Goal: Communication & Community: Answer question/provide support

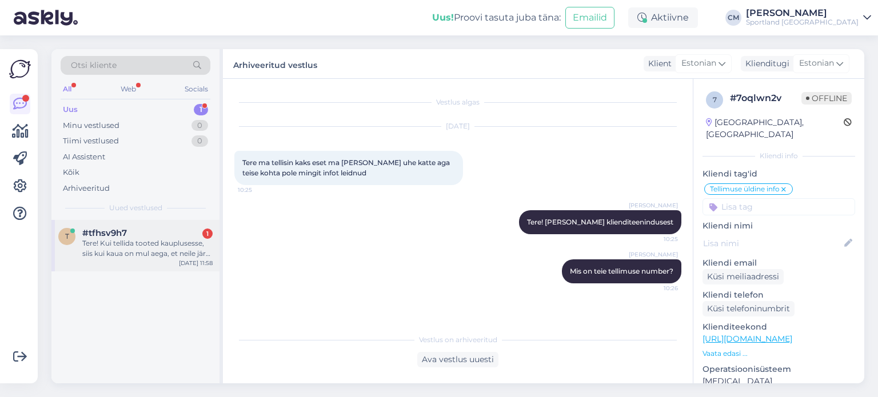
click at [186, 242] on div "Tere! Kui tellida tooted kauplusesse, siis kui kaua on mul aega, et neile järgi…" at bounding box center [147, 248] width 130 height 21
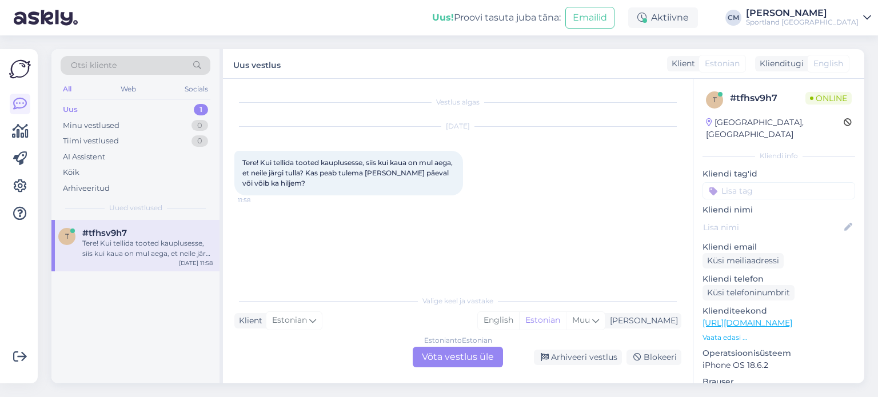
click at [440, 361] on div "Estonian to Estonian Võta vestlus üle" at bounding box center [458, 357] width 90 height 21
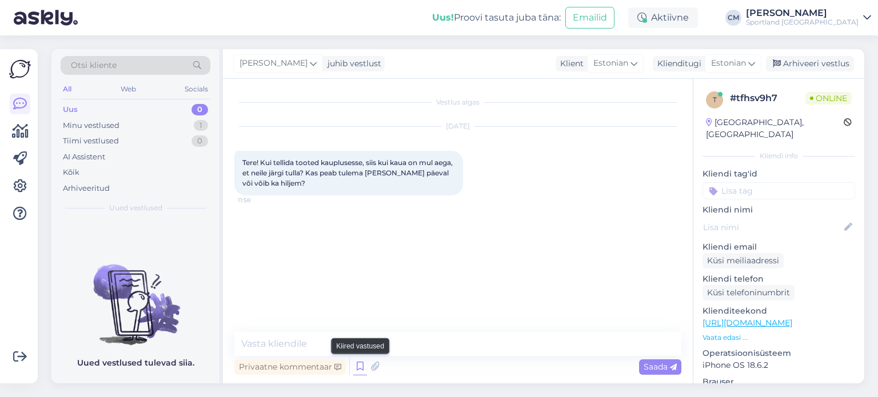
click at [358, 365] on icon at bounding box center [360, 366] width 14 height 17
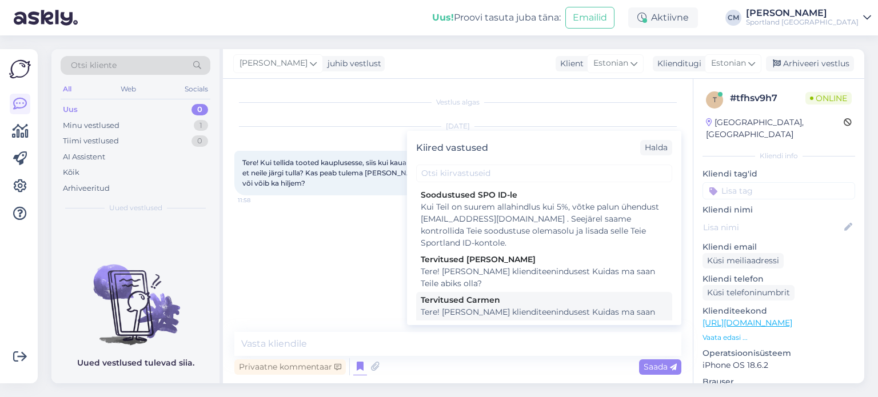
click at [495, 314] on div "Tere! [PERSON_NAME] klienditeenindusest Kuidas ma saan Teile abiks olla?" at bounding box center [544, 318] width 247 height 24
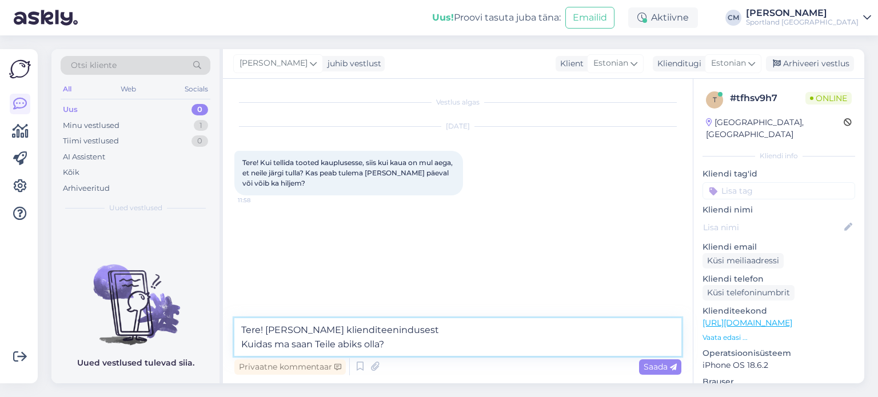
drag, startPoint x: 408, startPoint y: 338, endPoint x: 235, endPoint y: 340, distance: 172.6
click at [235, 340] on textarea "Tere! [PERSON_NAME] klienditeenindusest Kuidas ma saan Teile abiks olla?" at bounding box center [457, 337] width 447 height 38
type textarea "Tere! [PERSON_NAME] klienditeenindusest"
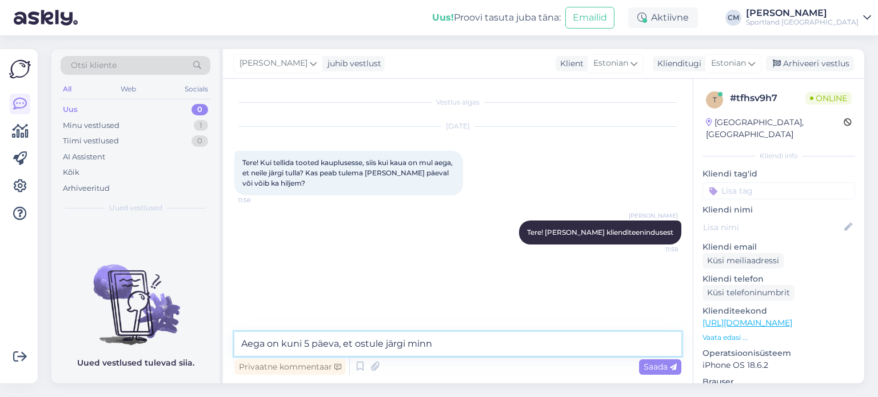
type textarea "Aega on kuni 5 päeva, et ostule järgi minna"
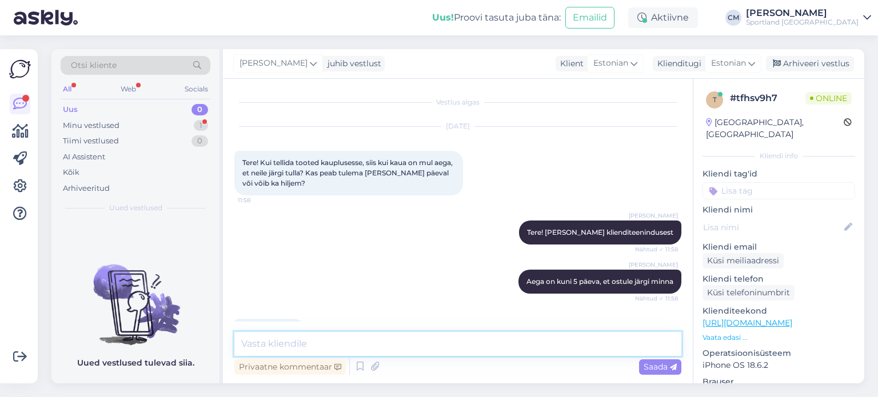
scroll to position [33, 0]
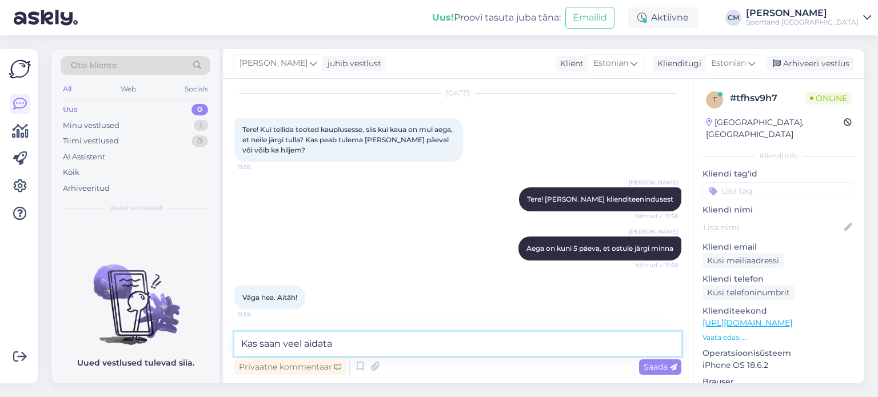
type textarea "Kas saan veel aidata?"
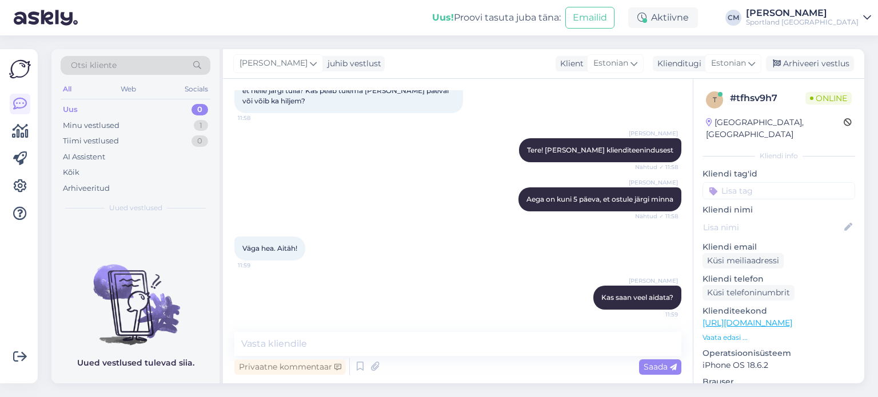
click at [759, 182] on input at bounding box center [778, 190] width 153 height 17
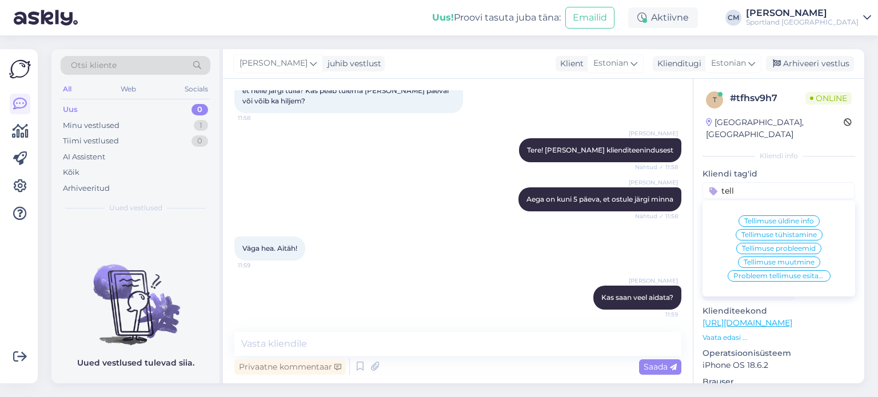
type input "tell"
click at [761, 218] on span "Tellimuse üldine info" at bounding box center [779, 221] width 70 height 7
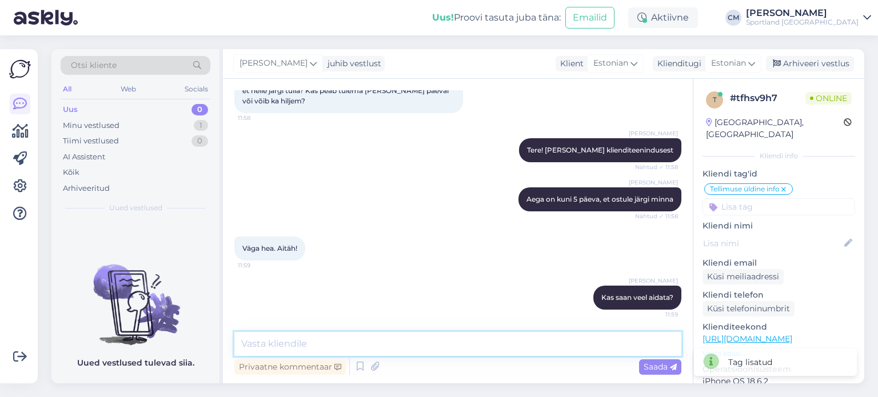
click at [370, 340] on textarea at bounding box center [457, 344] width 447 height 24
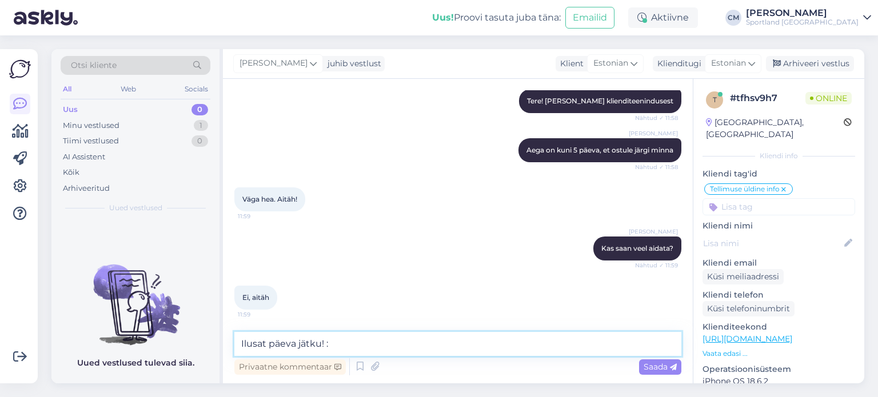
type textarea "Ilusat päeva jätku! :)"
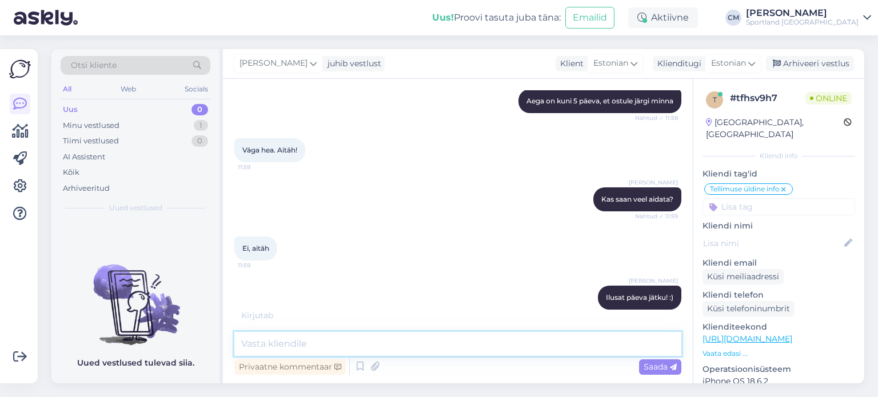
scroll to position [230, 0]
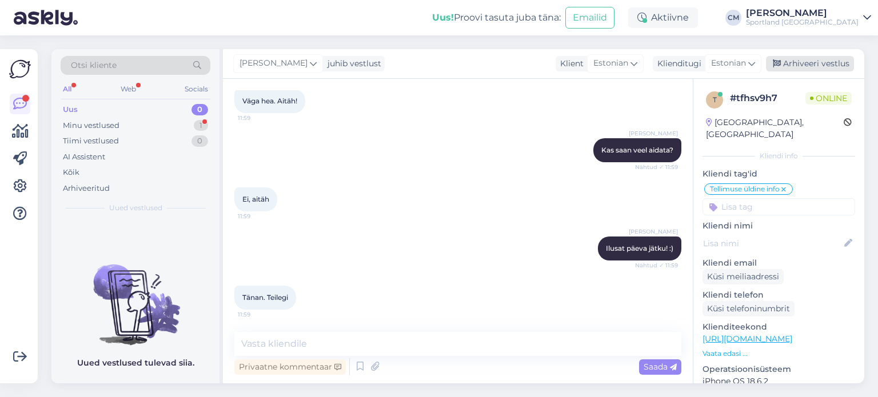
click at [789, 67] on div "Arhiveeri vestlus" at bounding box center [810, 63] width 88 height 15
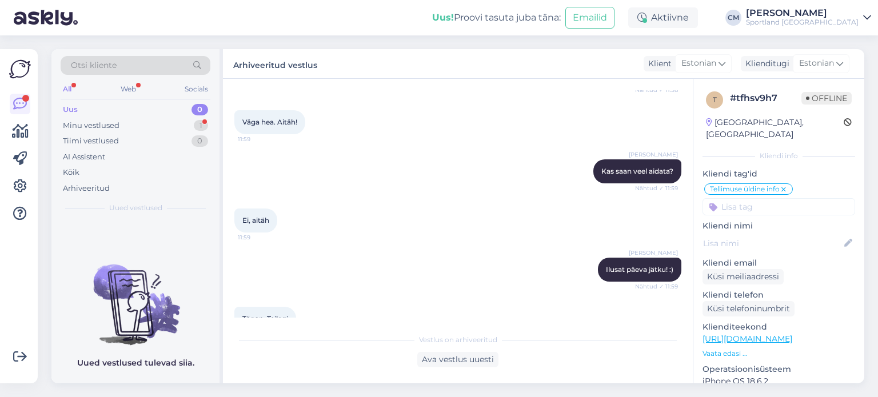
scroll to position [234, 0]
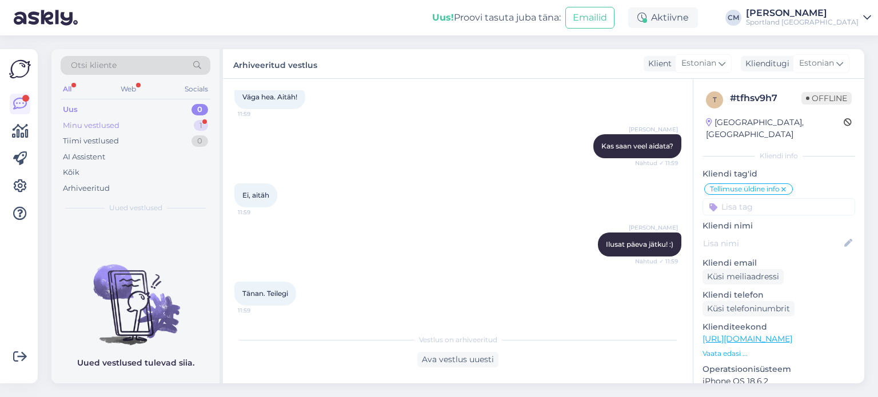
click at [190, 119] on div "Minu vestlused 1" at bounding box center [136, 126] width 150 height 16
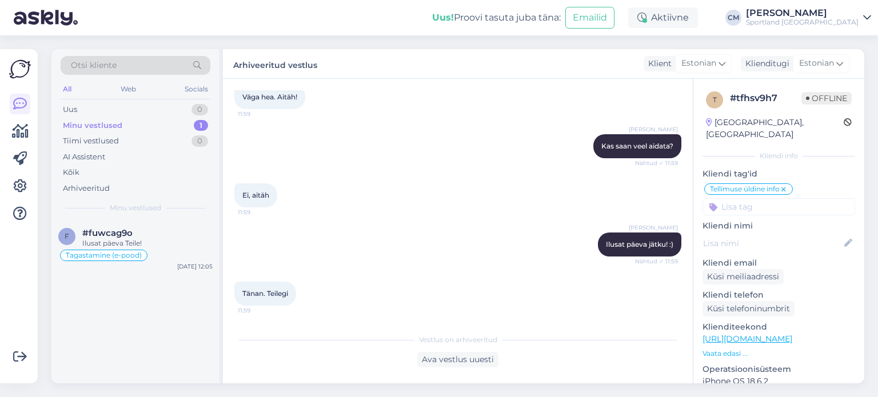
click at [162, 218] on div "Otsi kliente All Web Socials Uus 0 Minu vestlused 1 Tiimi vestlused 0 AI Assist…" at bounding box center [135, 134] width 168 height 171
click at [169, 245] on div "Ilusat päeva Teile!" at bounding box center [147, 243] width 130 height 10
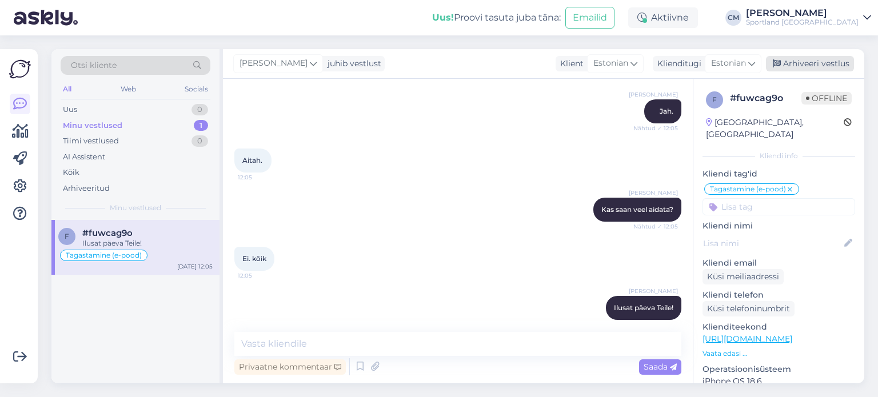
click at [802, 64] on div "Arhiveeri vestlus" at bounding box center [810, 63] width 88 height 15
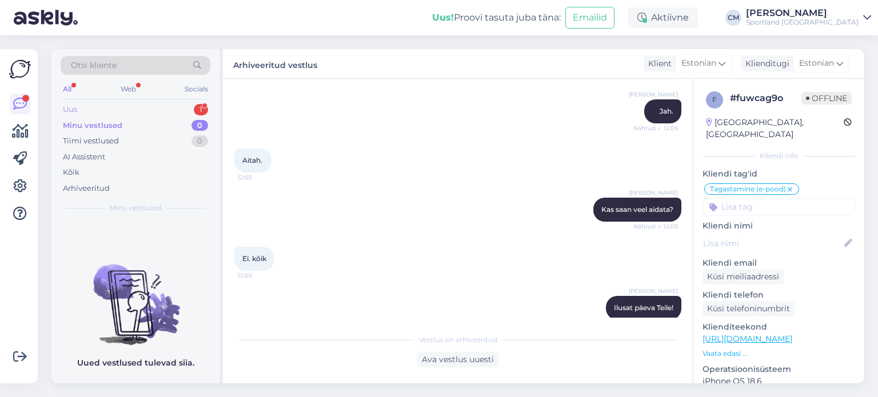
click at [195, 106] on div "1" at bounding box center [201, 109] width 14 height 11
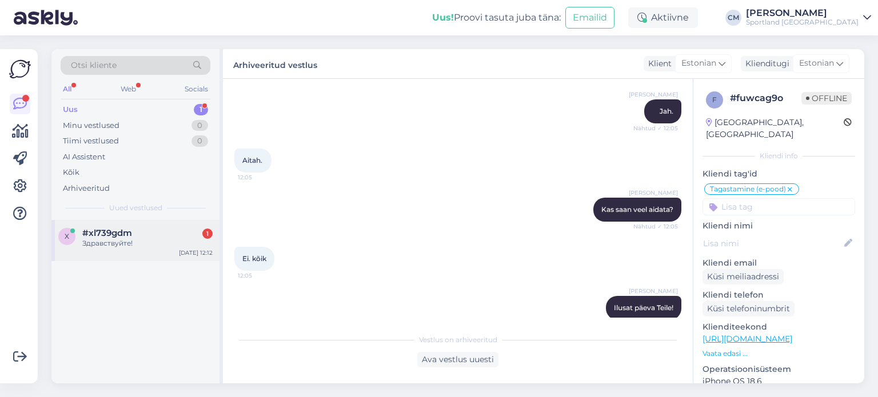
click at [167, 226] on div "x #xl739gdm 1 Здравствуйте! [DATE] 12:12" at bounding box center [135, 240] width 168 height 41
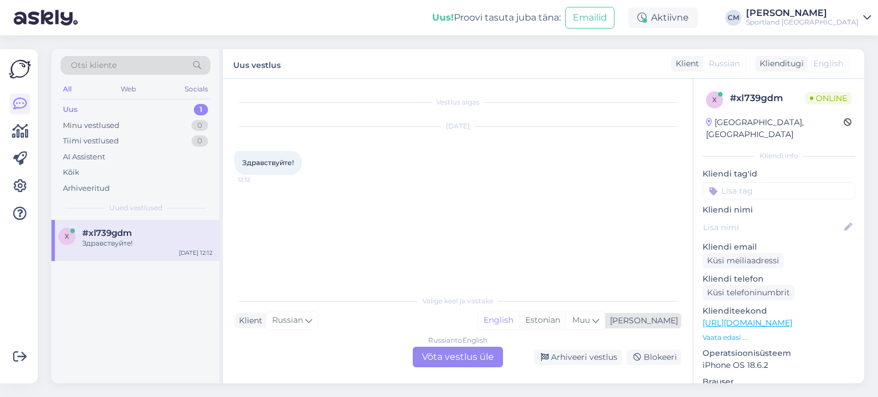
click at [566, 325] on div "Estonian" at bounding box center [542, 320] width 47 height 17
click at [463, 346] on div "Valige [PERSON_NAME] vastake Klient Russian Mina English Estonian Muu Russian t…" at bounding box center [457, 328] width 447 height 78
click at [447, 357] on div "Russian to Estonian Võta vestlus üle" at bounding box center [458, 357] width 90 height 21
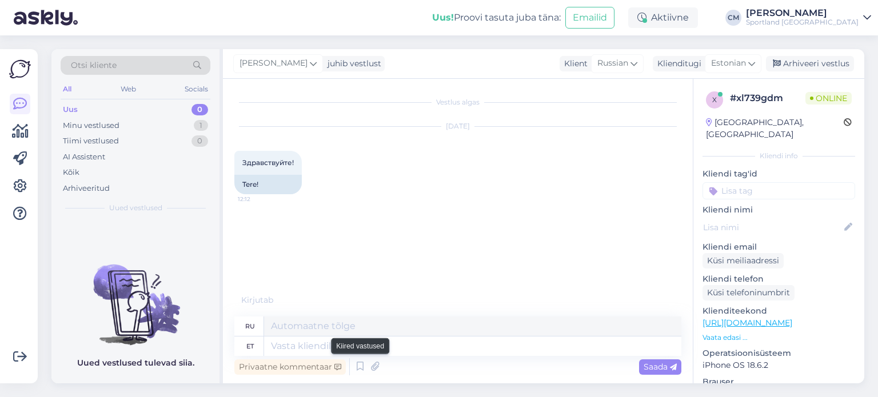
click at [353, 362] on icon at bounding box center [360, 366] width 14 height 17
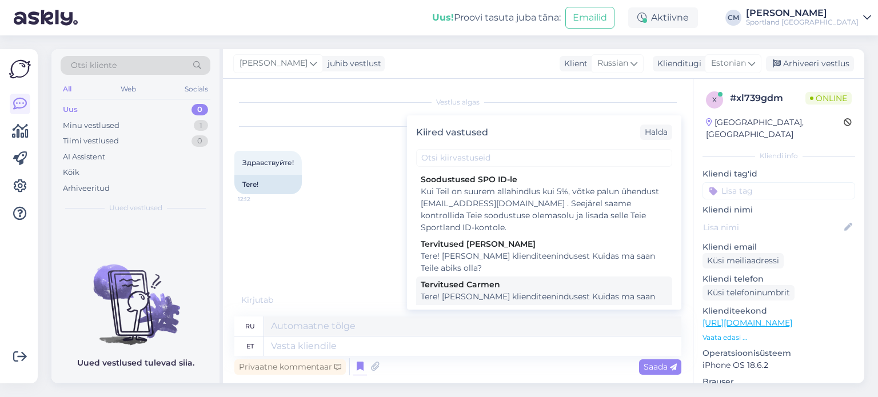
click at [477, 287] on div "Tervitused Carmen" at bounding box center [544, 285] width 247 height 12
type textarea "Здравствуйте! Я [PERSON_NAME] из службы поддержки клиентов Чем я могу вам помоч…"
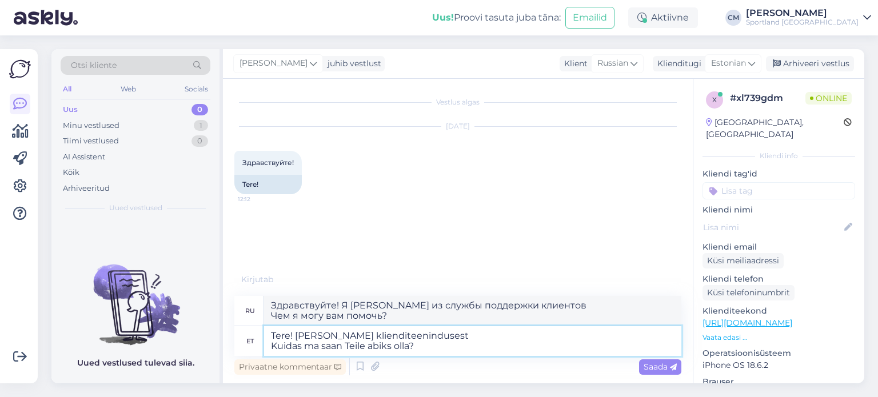
drag, startPoint x: 425, startPoint y: 341, endPoint x: 288, endPoint y: 343, distance: 136.6
click at [288, 343] on textarea "Tere! [PERSON_NAME] klienditeenindusest Kuidas ma saan Teile abiks olla?" at bounding box center [472, 341] width 417 height 30
click at [438, 337] on textarea "Tere! [PERSON_NAME] klienditeenindusest Kuidas ma saan Teile abiks olla?" at bounding box center [472, 341] width 417 height 30
drag, startPoint x: 436, startPoint y: 345, endPoint x: 281, endPoint y: 349, distance: 154.9
click at [281, 349] on textarea "Tere! [PERSON_NAME] klienditeenindusest Kuidas ma saan Teile abiks olla?" at bounding box center [472, 341] width 417 height 30
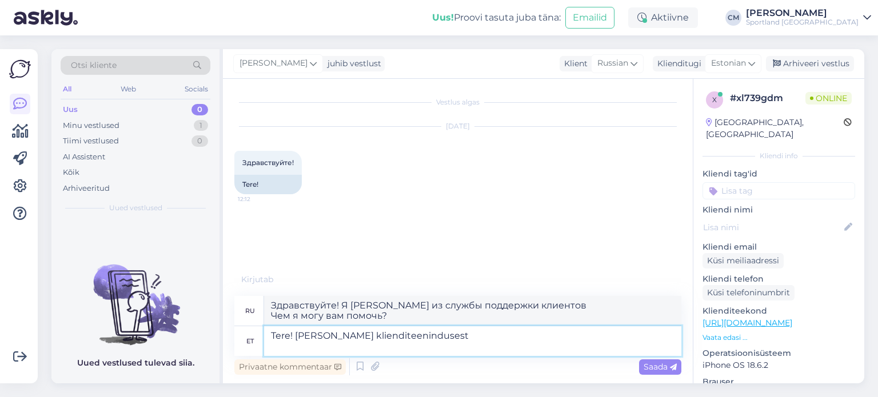
type textarea "Tere! [PERSON_NAME] klienditeenindusest"
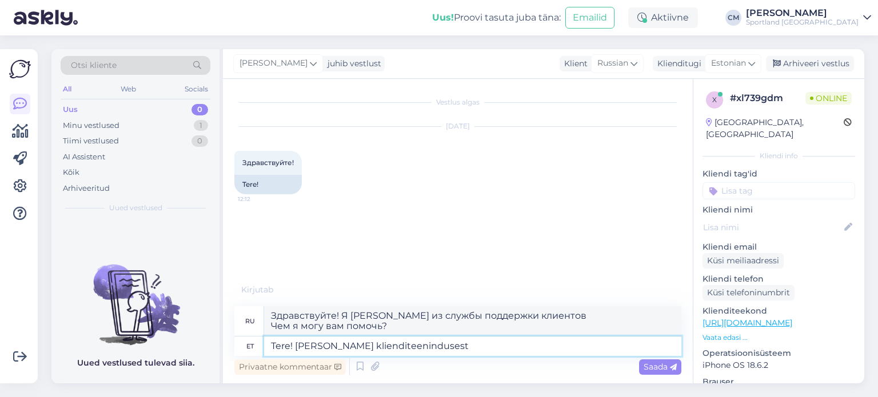
type textarea "Здравствуйте! Меня зовут [PERSON_NAME], я из службы поддержки клиентов."
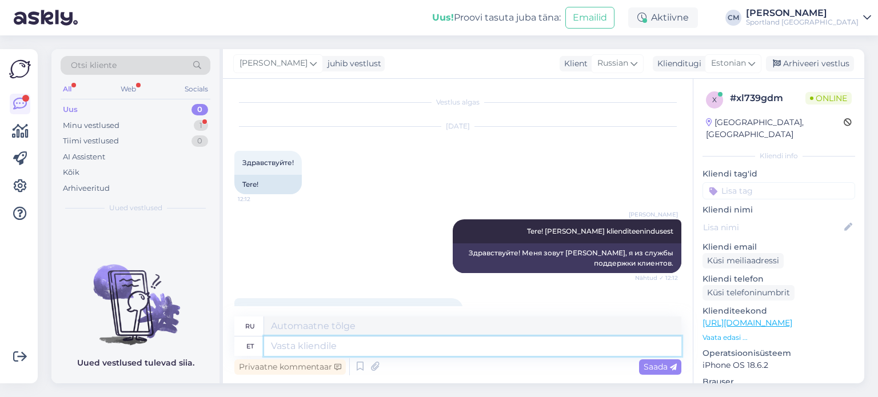
scroll to position [69, 0]
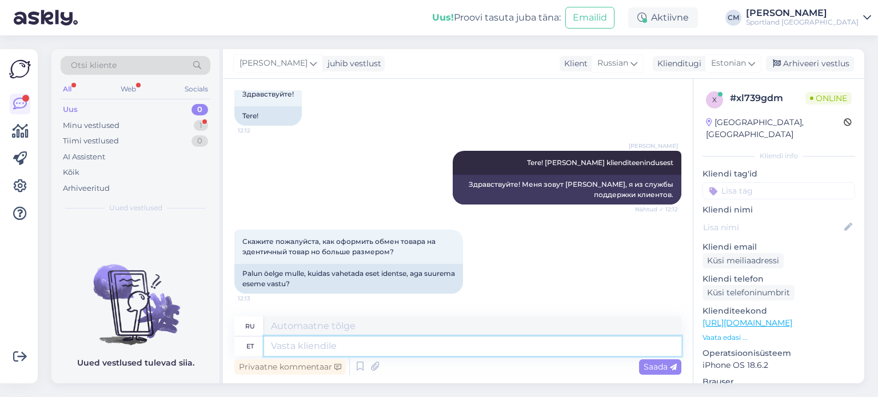
type textarea "O"
type textarea "Kauplues o"
type textarea "В магазине"
type textarea "Kauplues koha pe"
type textarea "Место в магазине"
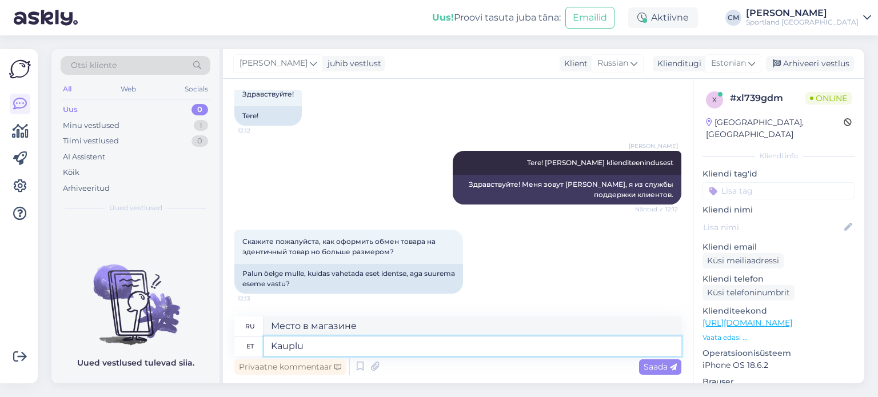
type textarea "Kaupl"
type textarea "В магазине"
type textarea "Kaupluses saat evahetada"
type textarea "Вы можете обменять его в магазине."
type textarea "Kaupluses saat"
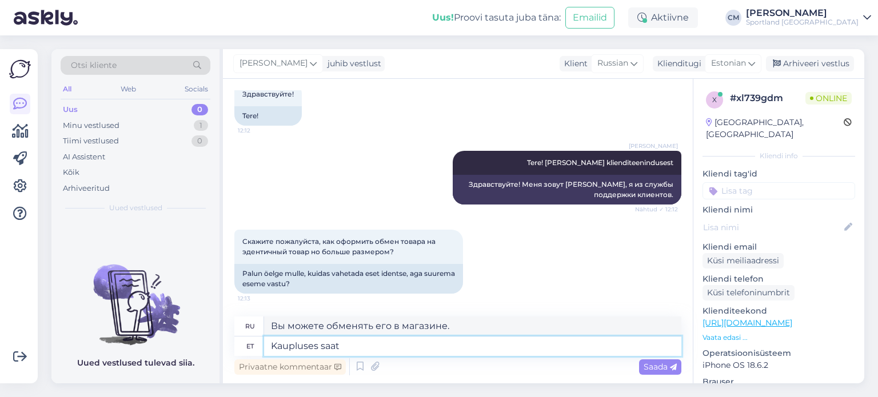
type textarea "Доставка в магазин"
type textarea "Kaupluses saate [PERSON_NAME]"
type textarea "В магазине вы можете"
type textarea "Kaupluses saate vahetada."
type textarea "Обмен возможен в магазине."
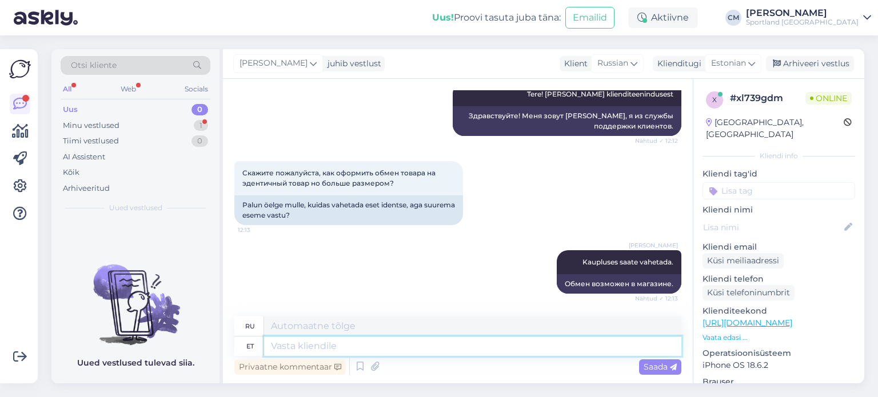
scroll to position [206, 0]
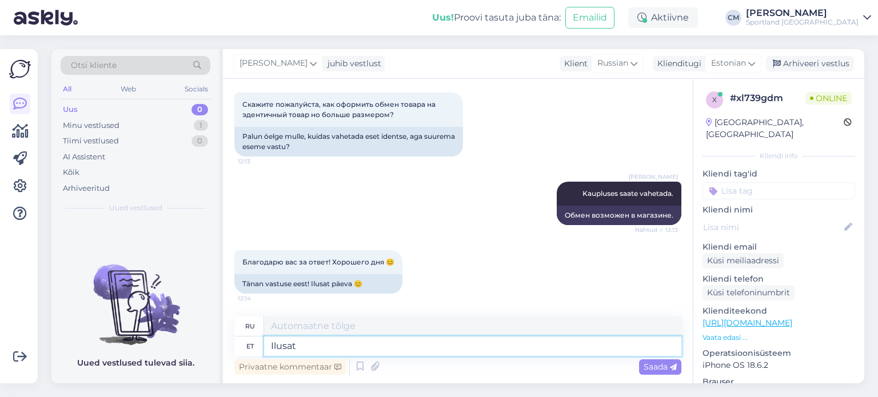
type textarea "Ilusat"
type textarea "Красивый"
type textarea "Ilusat päeva!"
type textarea "Хорошего дня!"
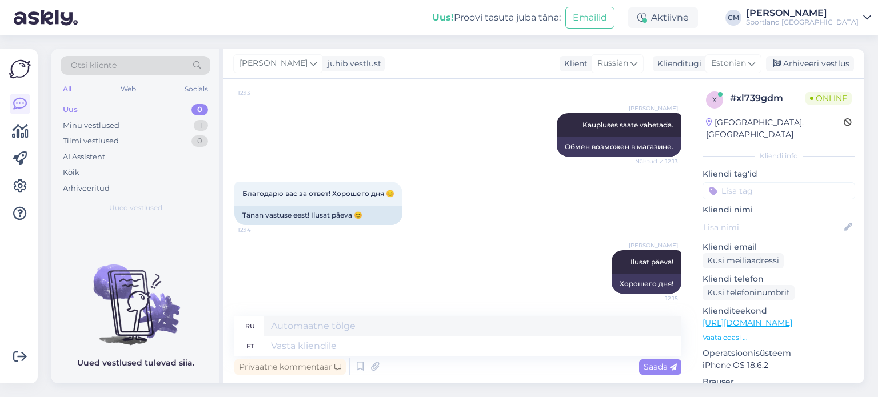
click at [787, 182] on input at bounding box center [778, 190] width 153 height 17
type input "vaheta"
click at [783, 231] on span "Toodete vahetamine (e-pood)" at bounding box center [778, 234] width 91 height 7
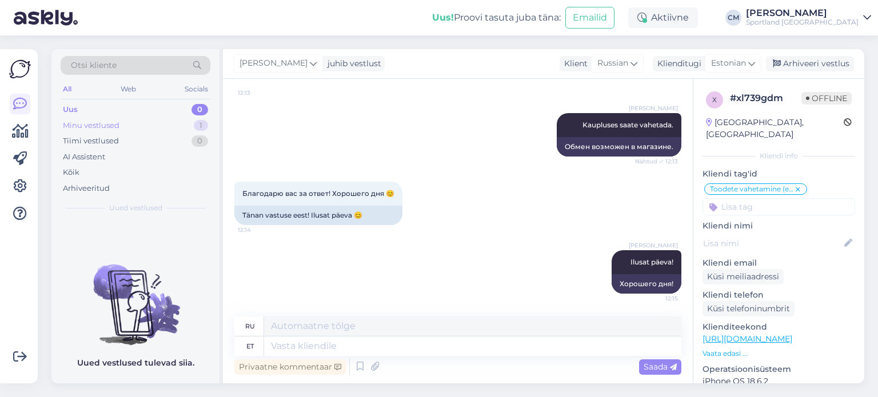
click at [207, 123] on div "1" at bounding box center [201, 125] width 14 height 11
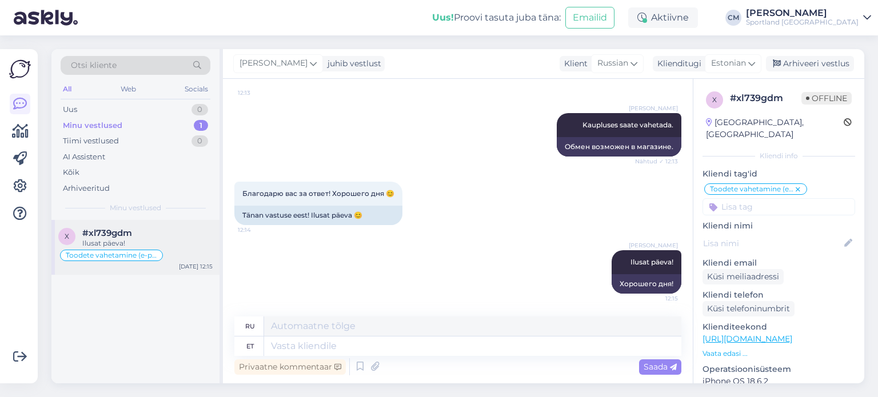
click at [161, 251] on div "Toodete vahetamine (e-pood)" at bounding box center [135, 256] width 154 height 14
click at [802, 68] on div "Arhiveeri vestlus" at bounding box center [810, 63] width 88 height 15
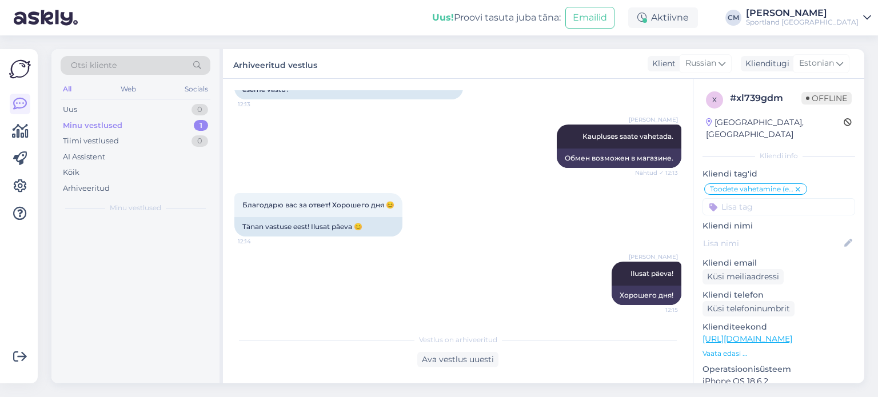
scroll to position [263, 0]
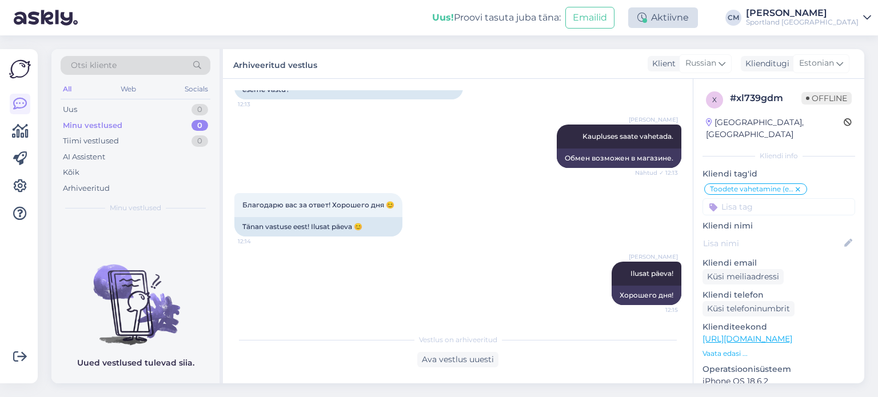
click at [678, 14] on div "Aktiivne" at bounding box center [663, 17] width 70 height 21
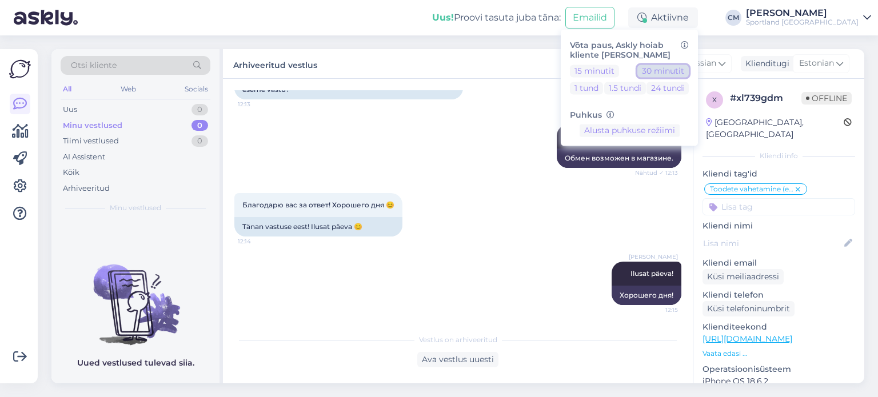
click at [687, 74] on button "30 minutit" at bounding box center [662, 71] width 51 height 13
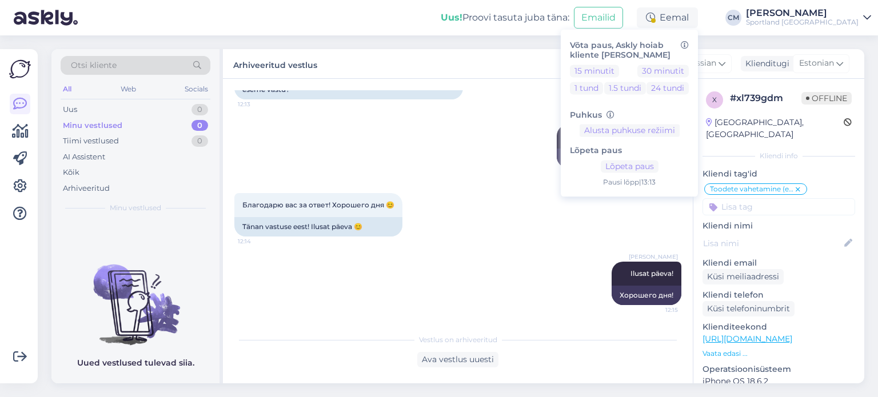
click at [830, 3] on div "Uus! Proovi tasuta [PERSON_NAME]: Emailid Eemal Võta paus, Askly hoiab kliente …" at bounding box center [439, 17] width 878 height 35
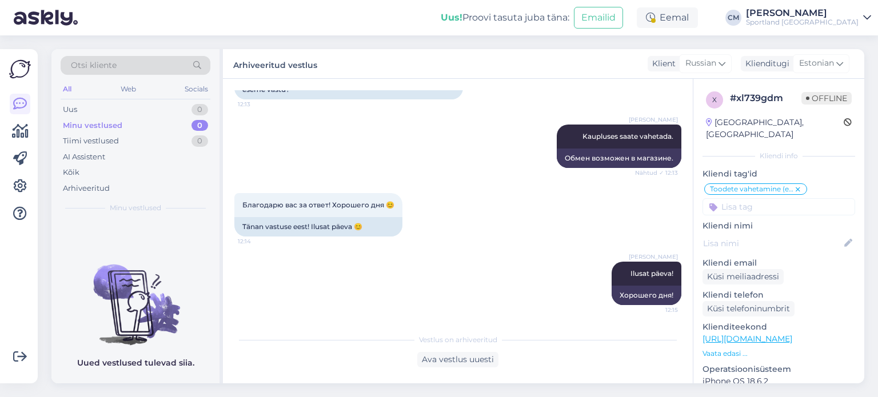
click at [830, 15] on div "[PERSON_NAME]" at bounding box center [802, 13] width 113 height 9
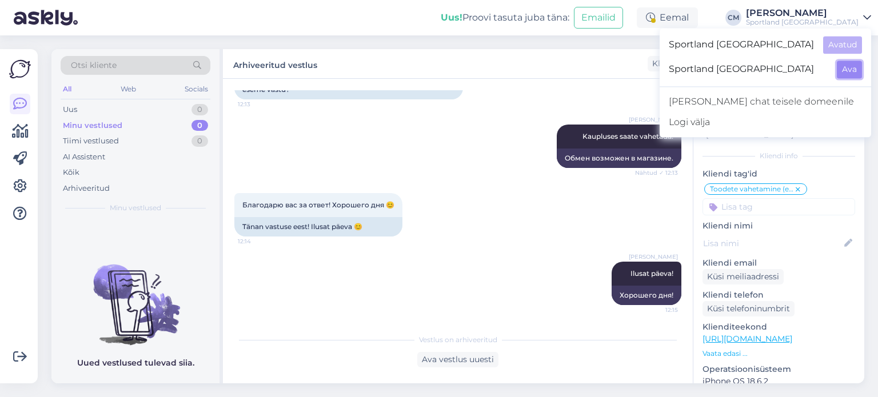
click at [846, 69] on button "Ava" at bounding box center [849, 70] width 25 height 18
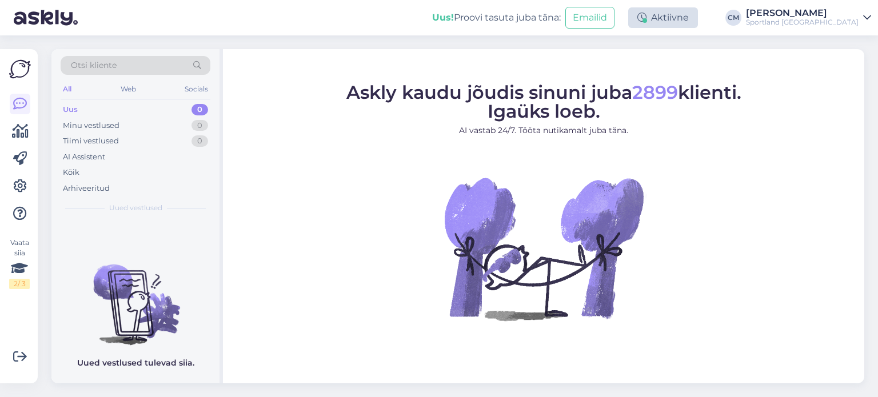
click at [691, 15] on div "Aktiivne" at bounding box center [663, 17] width 70 height 21
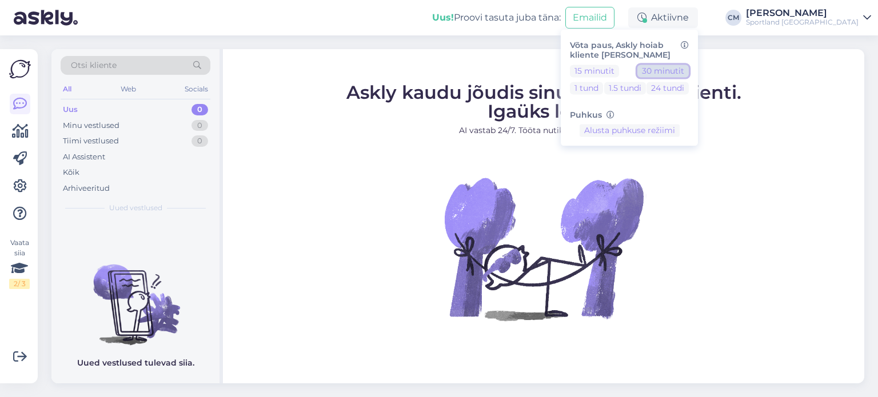
click at [689, 70] on button "30 minutit" at bounding box center [662, 71] width 51 height 13
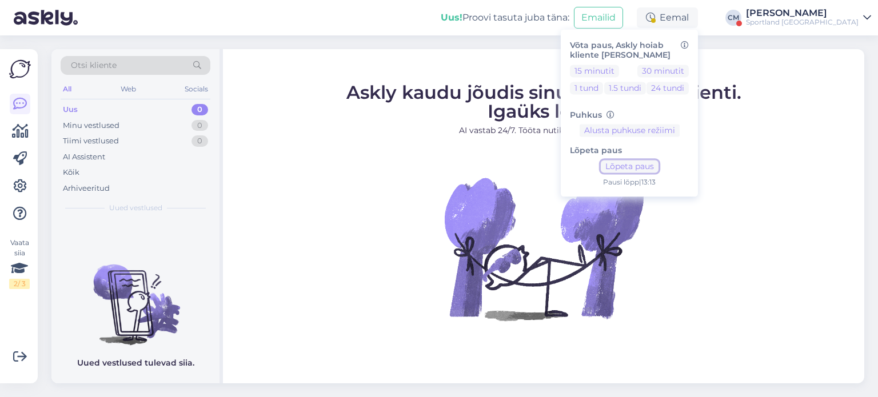
click at [658, 165] on button "Lõpeta paus" at bounding box center [630, 167] width 58 height 13
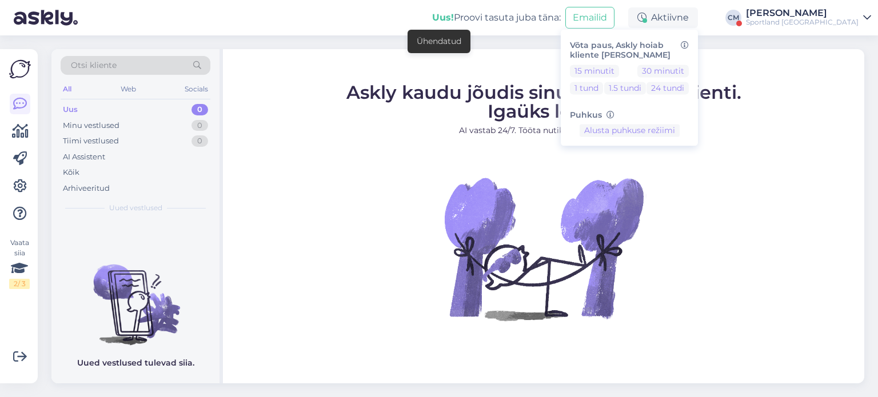
click at [808, 11] on div "[PERSON_NAME]" at bounding box center [802, 13] width 113 height 9
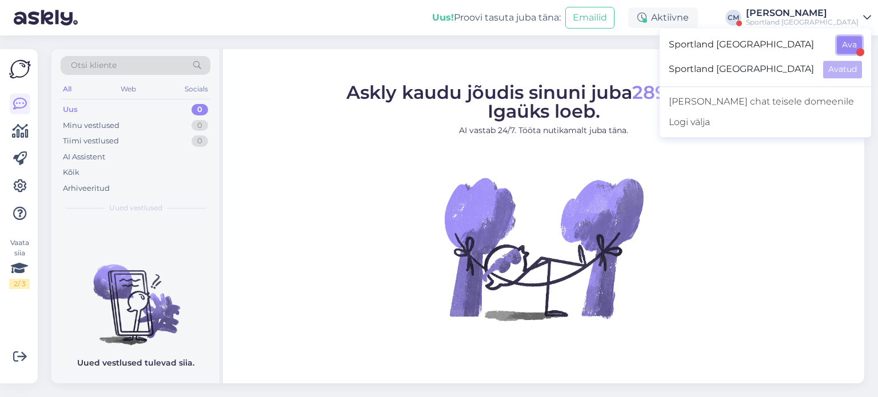
click at [845, 49] on button "Ava" at bounding box center [849, 45] width 25 height 18
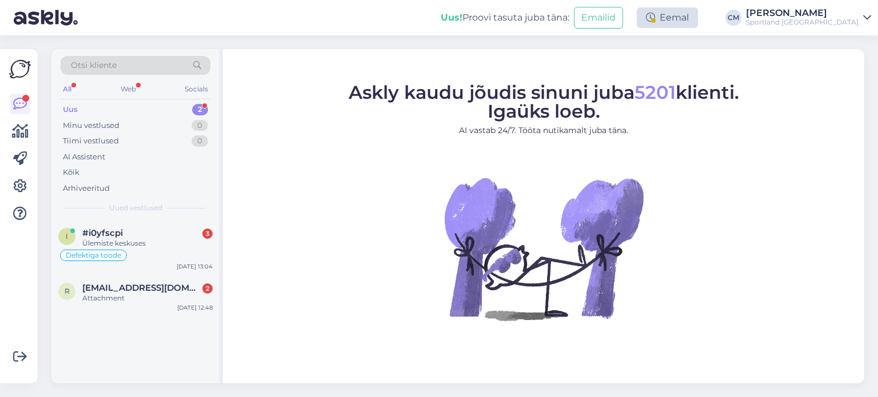
click at [698, 25] on div "Eemal" at bounding box center [667, 17] width 61 height 21
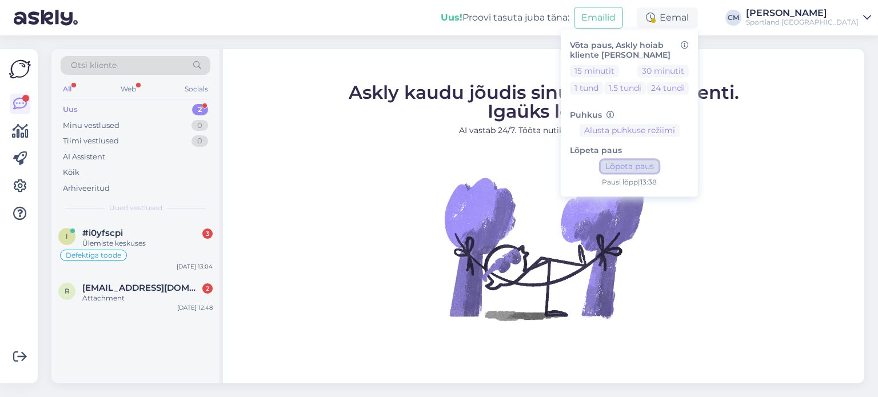
click at [649, 163] on button "Lõpeta paus" at bounding box center [630, 167] width 58 height 13
click at [130, 301] on div "Attachment" at bounding box center [147, 298] width 130 height 10
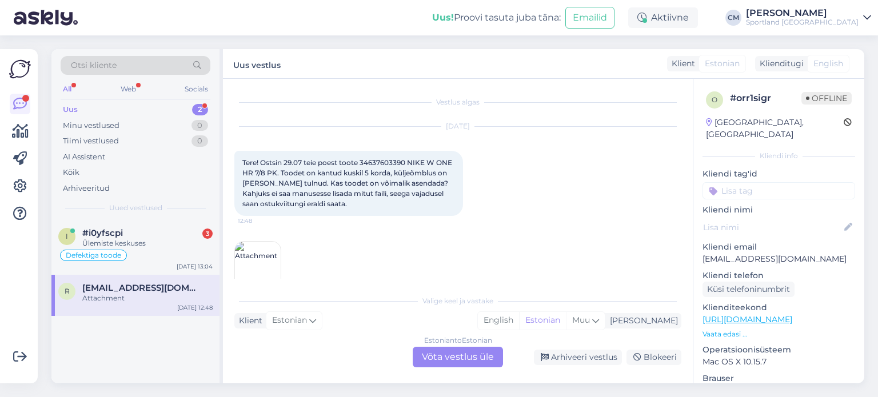
scroll to position [71, 0]
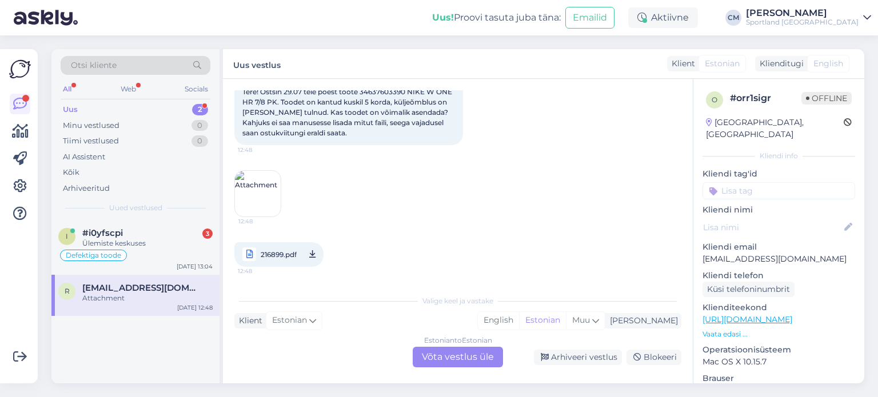
click at [464, 356] on div "Estonian to Estonian Võta vestlus üle" at bounding box center [458, 357] width 90 height 21
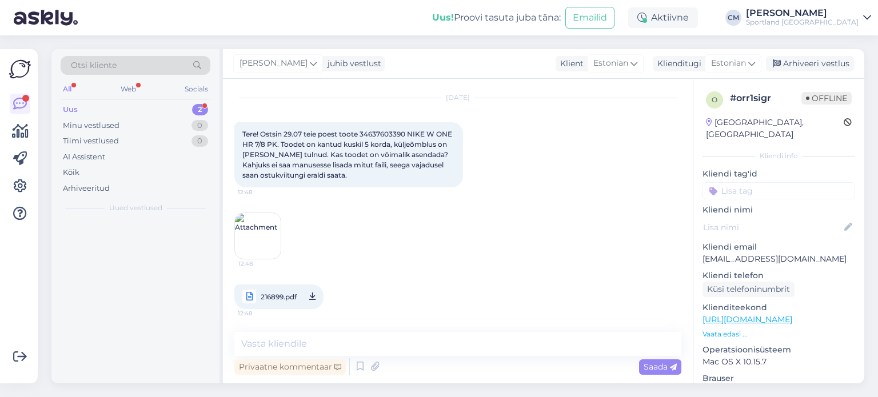
scroll to position [27, 0]
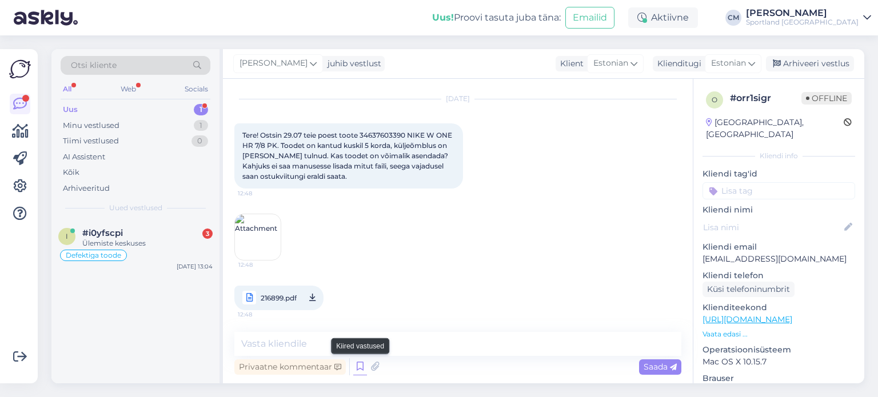
click at [359, 363] on icon at bounding box center [360, 366] width 14 height 17
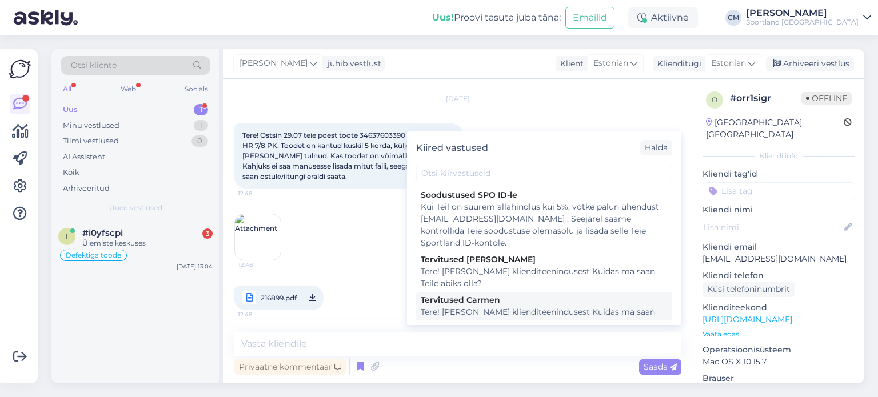
click at [449, 306] on div "Tere! [PERSON_NAME] klienditeenindusest Kuidas ma saan Teile abiks olla?" at bounding box center [544, 318] width 247 height 24
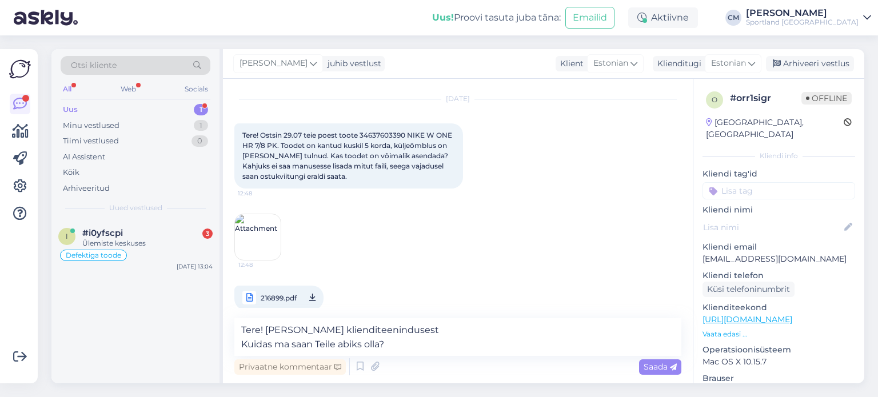
scroll to position [41, 0]
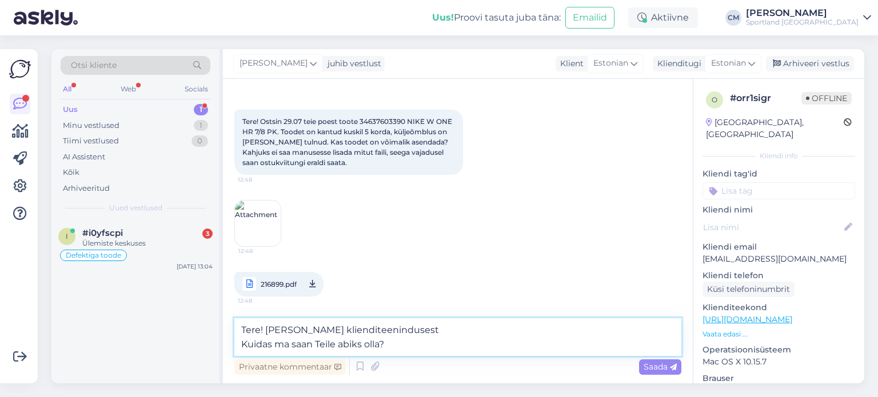
drag, startPoint x: 397, startPoint y: 345, endPoint x: 238, endPoint y: 348, distance: 159.5
click at [238, 348] on textarea "Tere! [PERSON_NAME] klienditeenindusest Kuidas ma saan Teile abiks olla?" at bounding box center [457, 337] width 447 height 38
type textarea "Tere! [PERSON_NAME] klienditeenindusest"
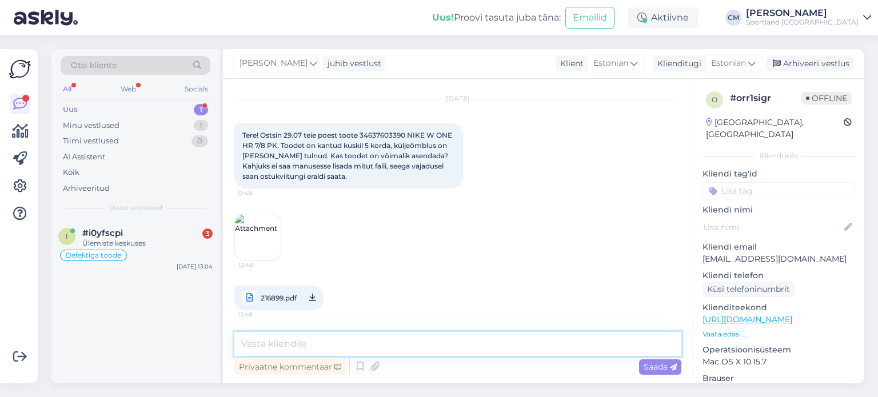
scroll to position [77, 0]
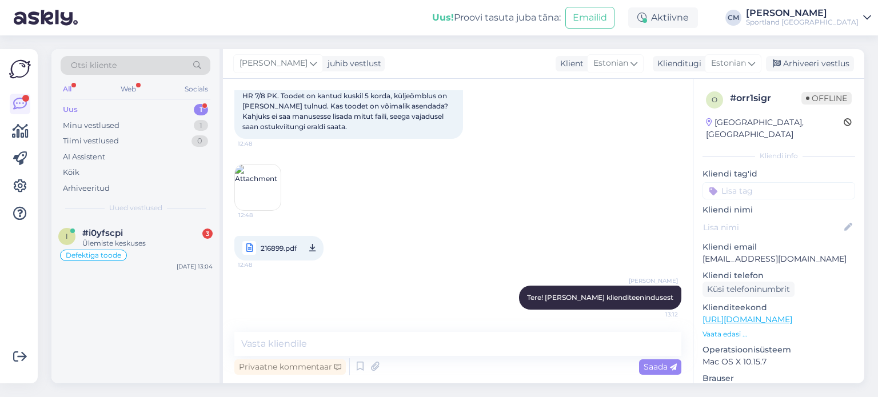
click at [171, 219] on div "Otsi kliente All Web Socials Uus 1 Minu vestlused 1 Tiimi vestlused 0 AI Assist…" at bounding box center [135, 134] width 168 height 171
click at [175, 230] on div "#i0yfscpi 3" at bounding box center [147, 233] width 130 height 10
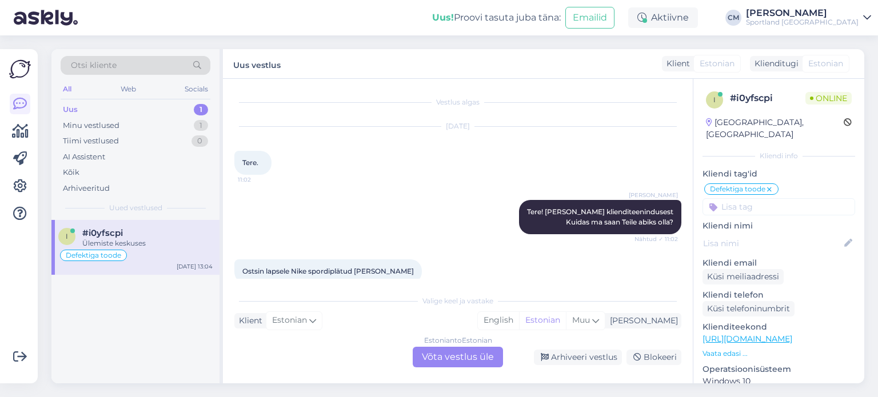
scroll to position [746, 0]
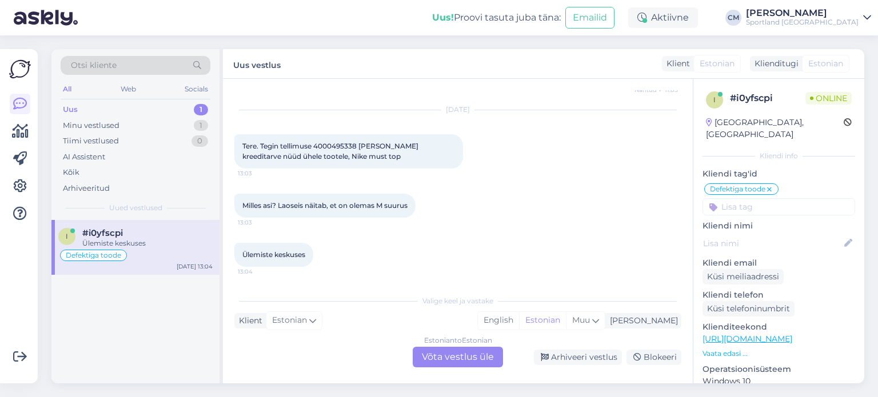
click at [455, 351] on div "Estonian to Estonian Võta vestlus üle" at bounding box center [458, 357] width 90 height 21
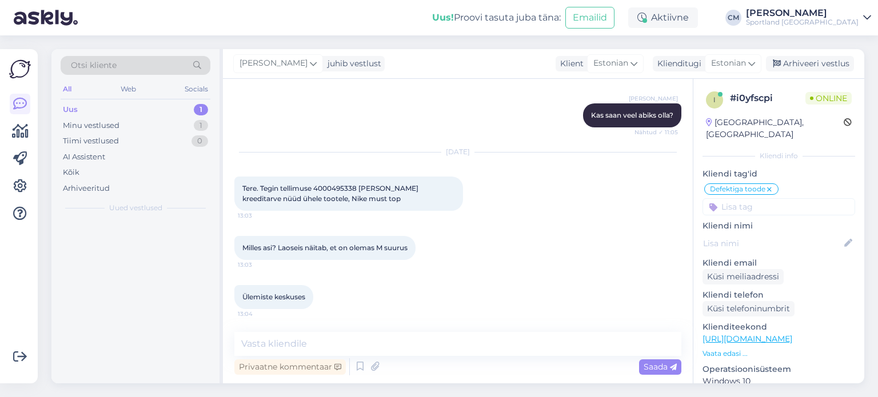
scroll to position [703, 0]
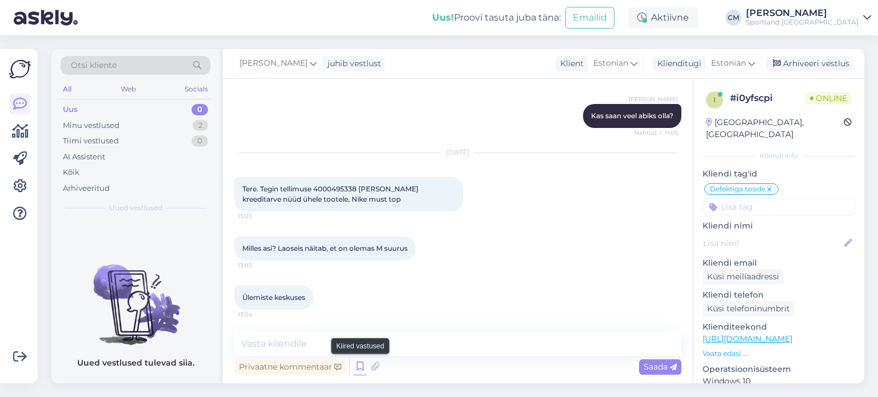
click at [357, 371] on icon at bounding box center [360, 366] width 14 height 17
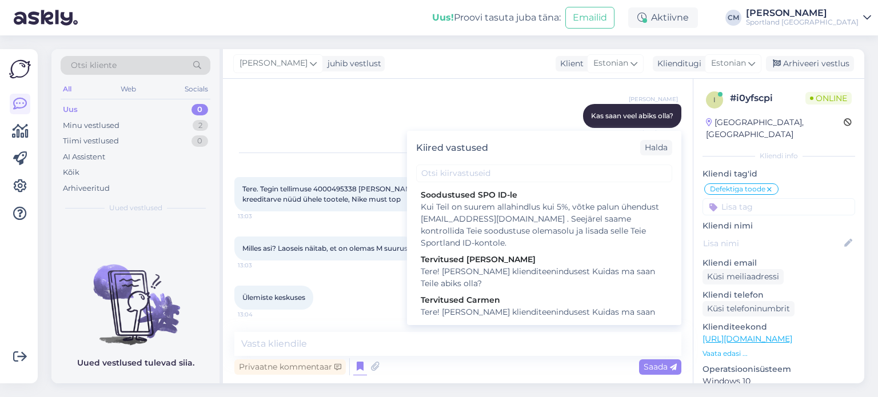
click at [462, 326] on div "Vestlus algas [DATE] Tere. 11:02 [PERSON_NAME] Tere! [PERSON_NAME] klienditeeni…" at bounding box center [458, 231] width 470 height 305
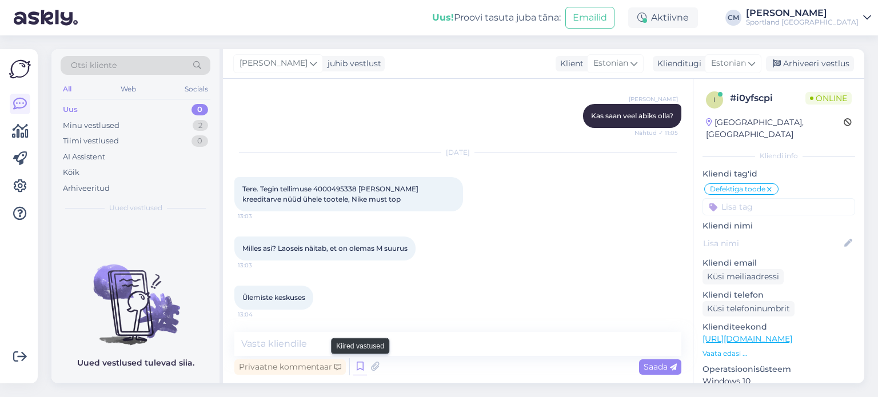
click at [353, 363] on icon at bounding box center [360, 366] width 14 height 17
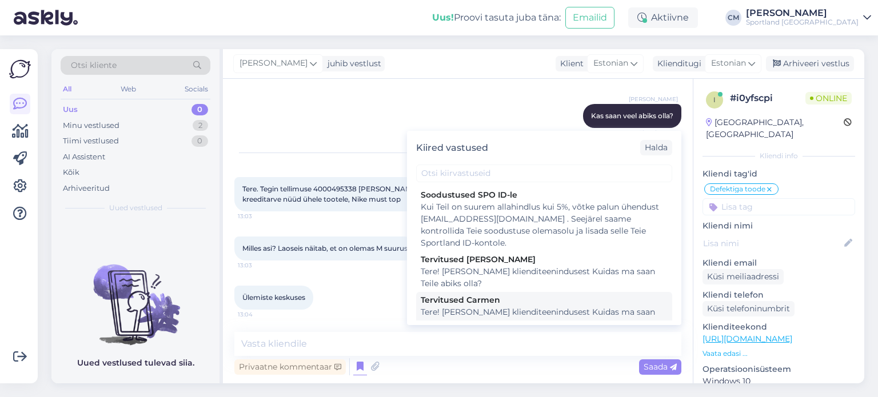
drag, startPoint x: 445, startPoint y: 321, endPoint x: 471, endPoint y: 310, distance: 27.7
click at [471, 310] on div "Kiired vastused [PERSON_NAME] SPO ID-le Kui Teil on suurem allahindlus kui 5%, …" at bounding box center [544, 228] width 274 height 194
click at [471, 310] on div "Tere! [PERSON_NAME] klienditeenindusest Kuidas ma saan Teile abiks olla?" at bounding box center [544, 318] width 247 height 24
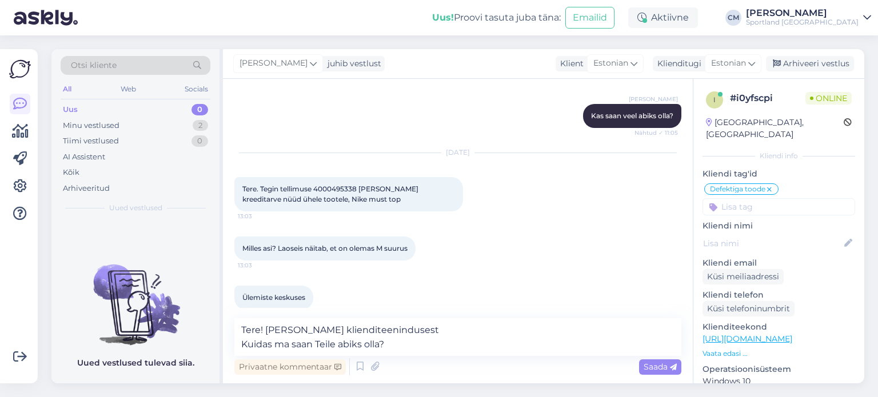
scroll to position [717, 0]
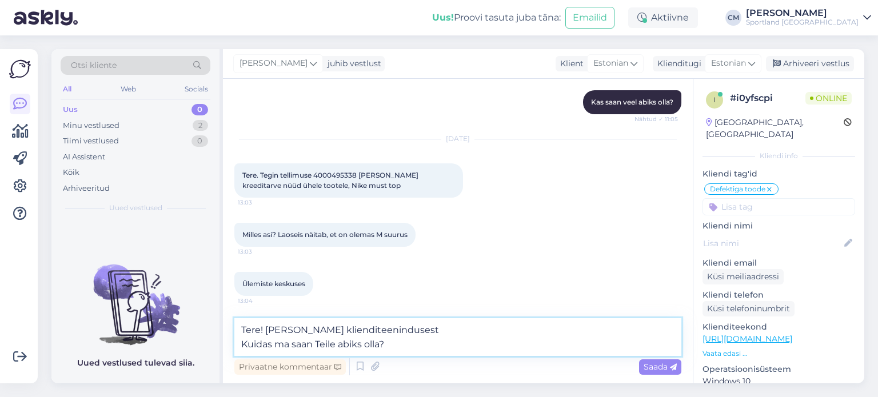
drag, startPoint x: 414, startPoint y: 346, endPoint x: 231, endPoint y: 343, distance: 182.3
click at [231, 343] on div "Vestlus algas [DATE] Tere. 11:02 [PERSON_NAME] Tere! [PERSON_NAME] klienditeeni…" at bounding box center [458, 231] width 470 height 305
type textarea "Tere! [PERSON_NAME] klienditeenindusest"
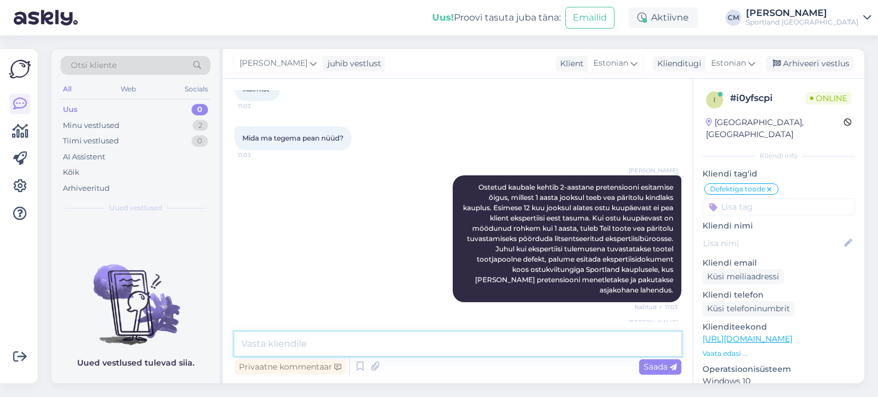
scroll to position [752, 0]
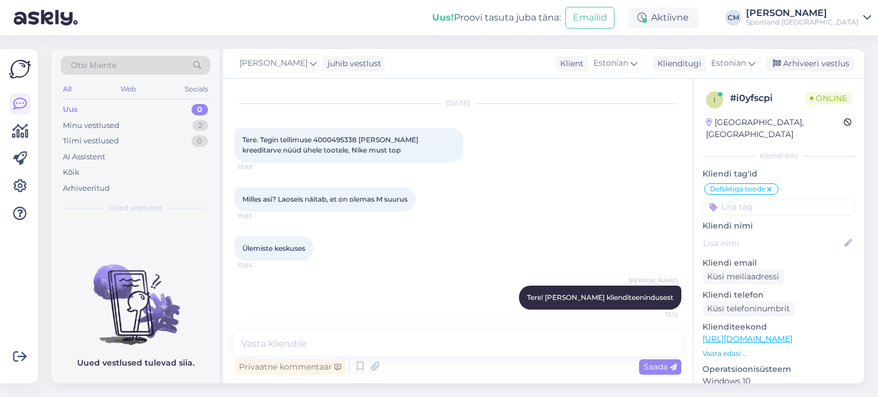
click at [335, 138] on span "Tere. Tegin tellimuse 4000495338 [PERSON_NAME] kreeditarve nüüd ühele tootele, …" at bounding box center [331, 144] width 178 height 19
copy span "4000495338"
click at [338, 349] on textarea at bounding box center [457, 344] width 447 height 24
type textarea "K"
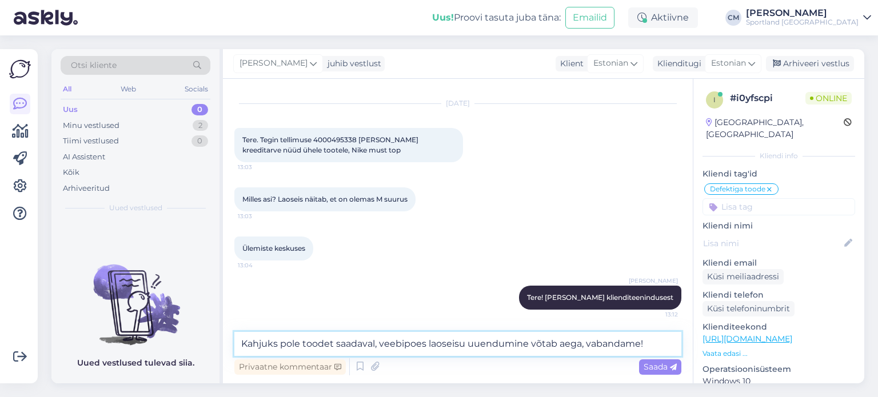
click at [378, 343] on textarea "Kahjuks pole toodet saadaval, veebipoes laoseisu uuendumine võtab aega, vabanda…" at bounding box center [457, 344] width 447 height 24
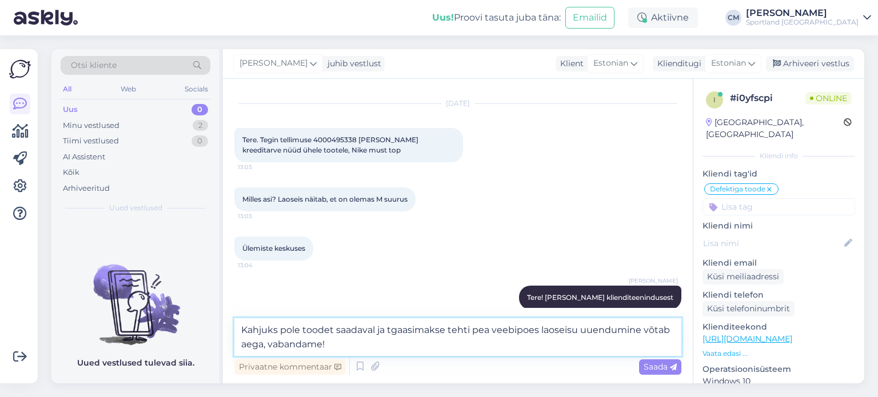
click at [402, 333] on textarea "Kahjuks pole toodet saadaval ja tgaasimakse tehti pea veebipoes laoseisu uuendu…" at bounding box center [457, 337] width 447 height 38
click at [488, 329] on textarea "Kahjuks pole toodet saadaval ja tagasimakse tehti pea veebipoes laoseisu uuendu…" at bounding box center [457, 337] width 447 height 38
click at [471, 344] on textarea "Kahjuks pole toodet saadaval ja tagasimakse tehti pea pool tundi tagasi - veebi…" at bounding box center [457, 337] width 447 height 38
click at [333, 345] on textarea "Kahjuks pole toodet saadaval ja tagasimakse tehti pea pool tundi tagasi - veebi…" at bounding box center [457, 337] width 447 height 38
type textarea "Kahjuks pole toodet saadaval ja tagasimakse tehti pea pool tundi tagasi - veebi…"
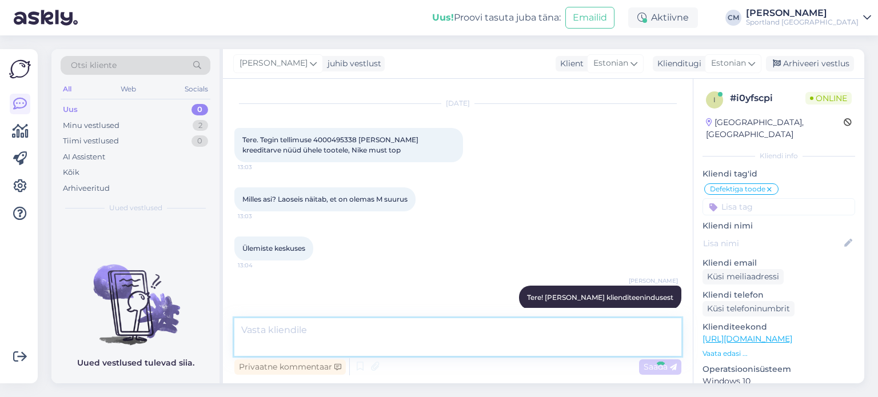
scroll to position [822, 0]
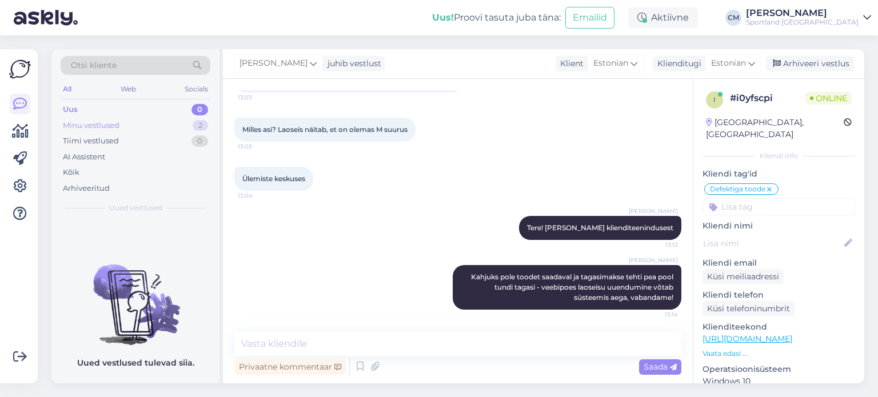
click at [181, 127] on div "Minu vestlused 2" at bounding box center [136, 126] width 150 height 16
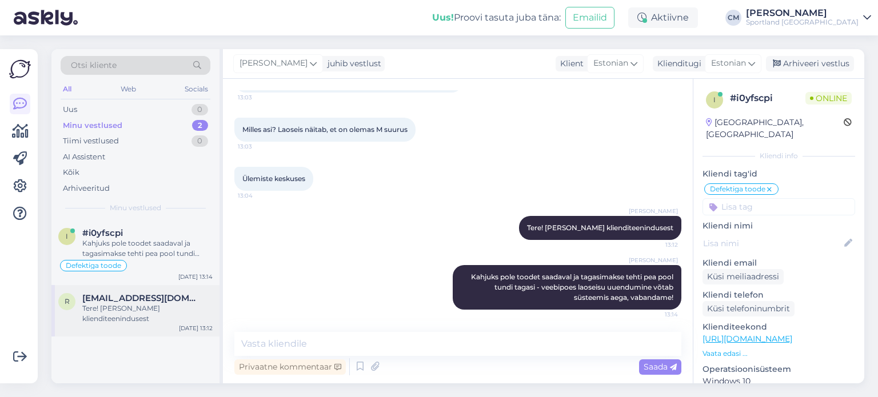
click at [150, 298] on span "[EMAIL_ADDRESS][DOMAIN_NAME]" at bounding box center [141, 298] width 119 height 10
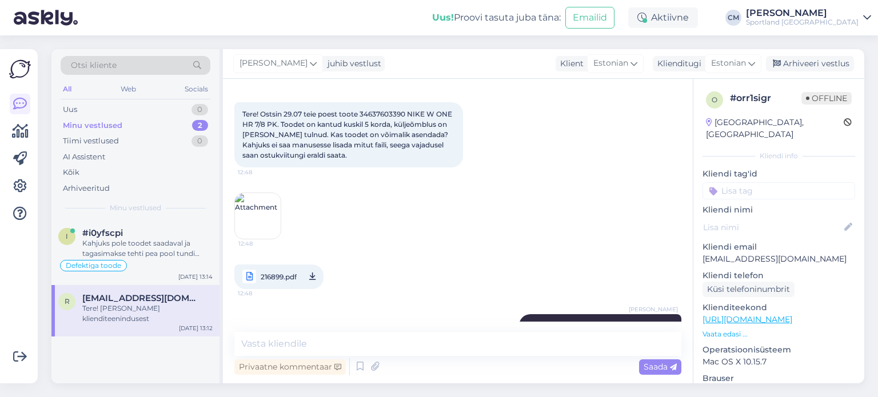
scroll to position [77, 0]
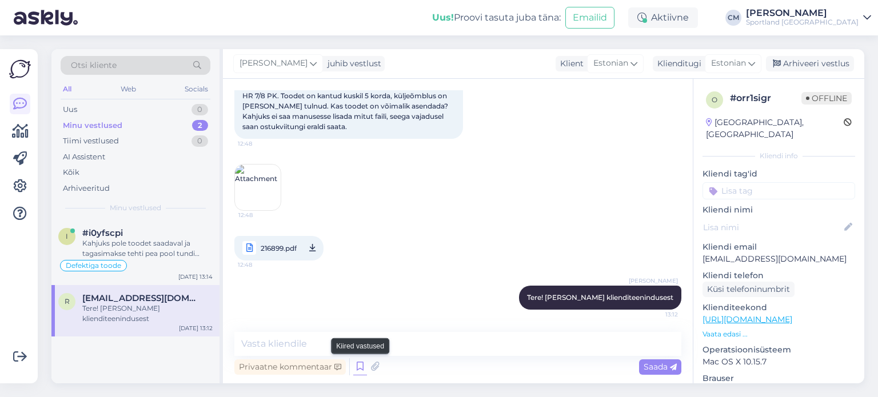
click at [357, 367] on icon at bounding box center [360, 366] width 14 height 17
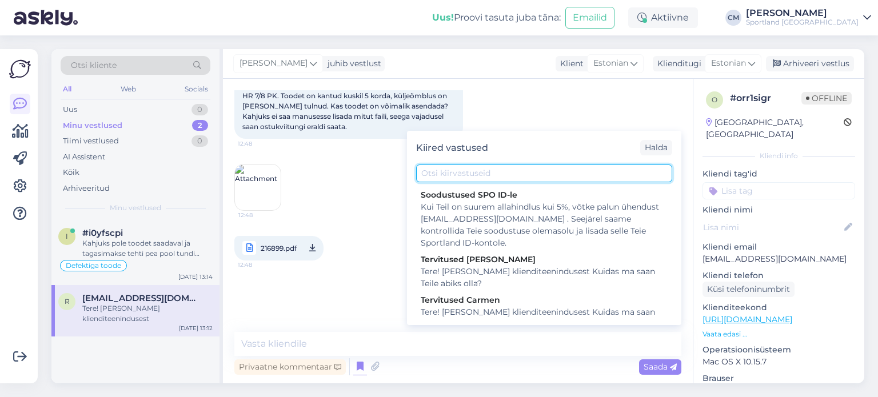
click at [463, 170] on input "text" at bounding box center [544, 174] width 256 height 18
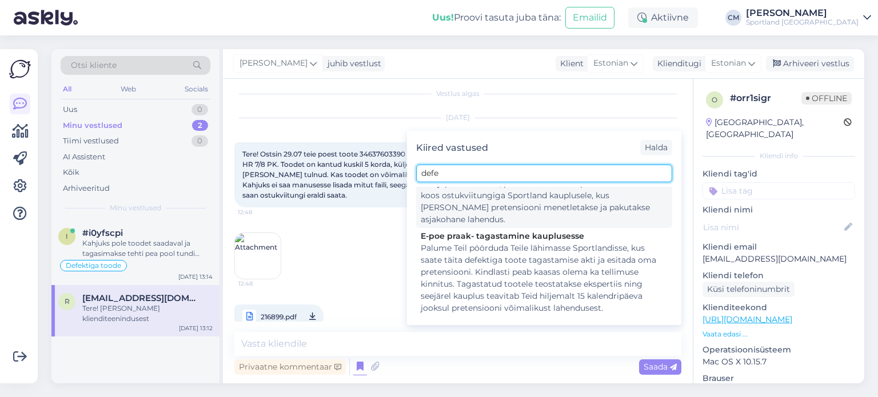
scroll to position [107, 0]
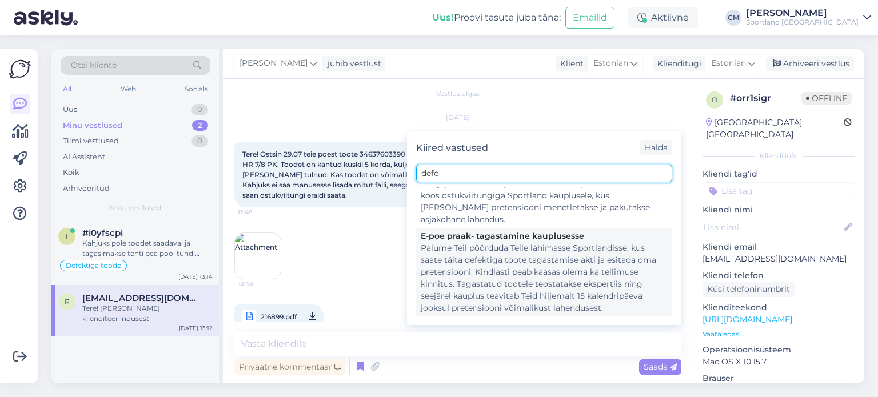
type input "defe"
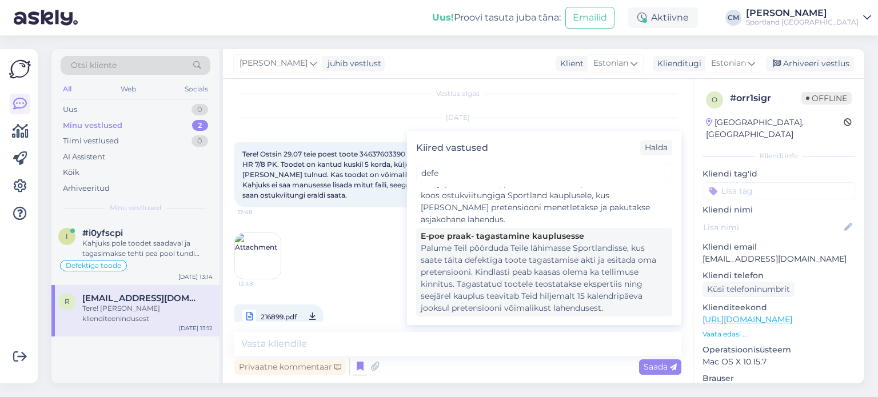
click at [469, 271] on div "Palume Teil pöörduda Teile lähimasse Sportlandisse, kus saate täita defektiga t…" at bounding box center [544, 278] width 247 height 72
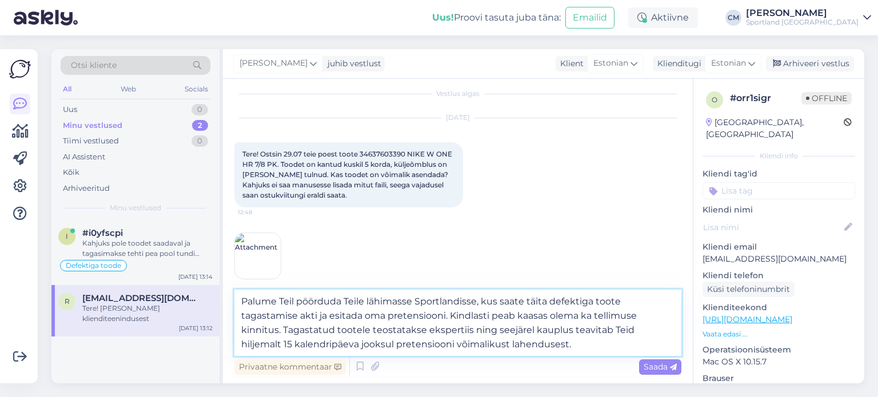
click at [267, 336] on textarea "Palume Teil pöörduda Teile lähimasse Sportlandisse, kus saate täita defektiga t…" at bounding box center [457, 323] width 447 height 66
type textarea "Palume Teil pöörduda Teile lähimasse Sportlandisse, kus saate täita defektiga t…"
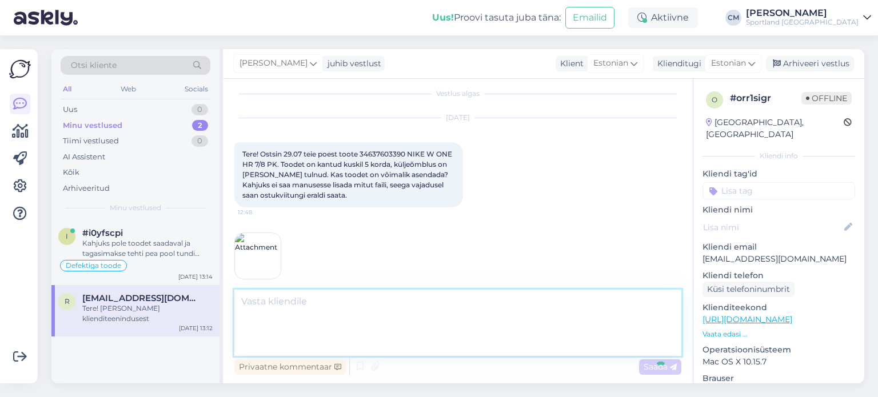
scroll to position [178, 0]
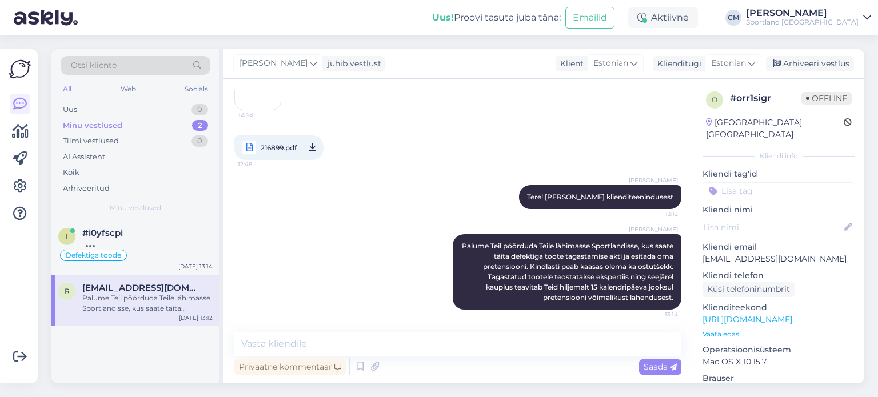
click at [407, 235] on div "[PERSON_NAME] Palume Teil pöörduda Teile lähimasse Sportlandisse, kus saate täi…" at bounding box center [457, 272] width 447 height 101
click at [138, 265] on div "i #i0yfscpi Defektiga toode [DATE] 13:14" at bounding box center [135, 247] width 168 height 55
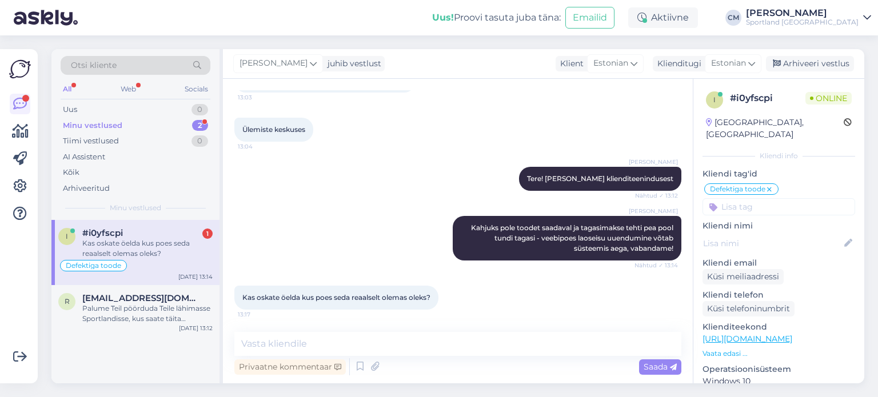
scroll to position [920, 0]
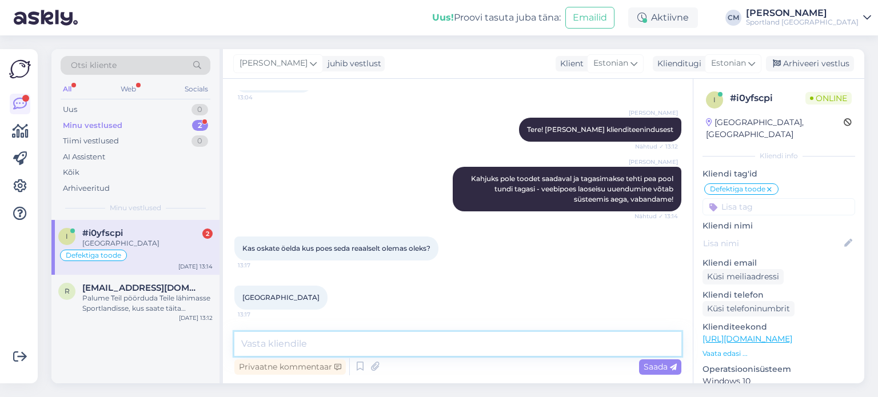
click at [434, 335] on textarea at bounding box center [457, 344] width 447 height 24
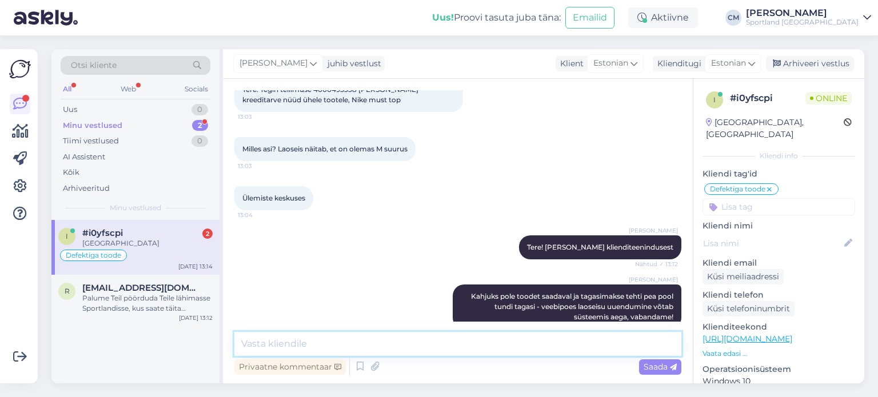
scroll to position [744, 0]
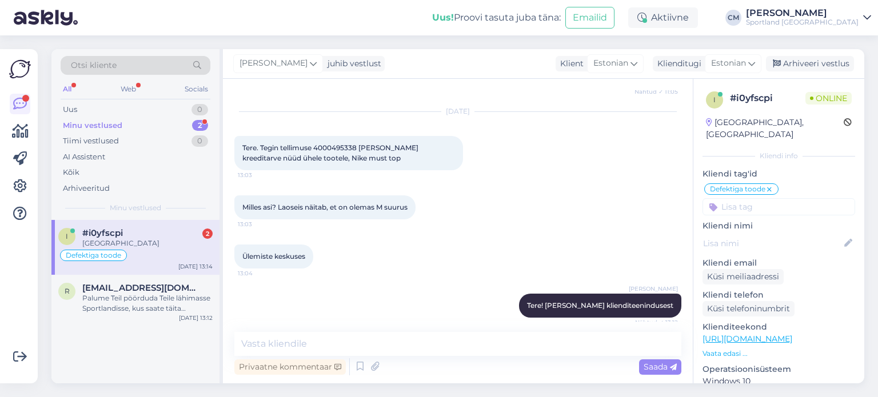
click at [346, 145] on span "Tere. Tegin tellimuse 4000495338 [PERSON_NAME] kreeditarve nüüd ühele tootele, …" at bounding box center [331, 152] width 178 height 19
click at [360, 339] on textarea at bounding box center [457, 344] width 447 height 24
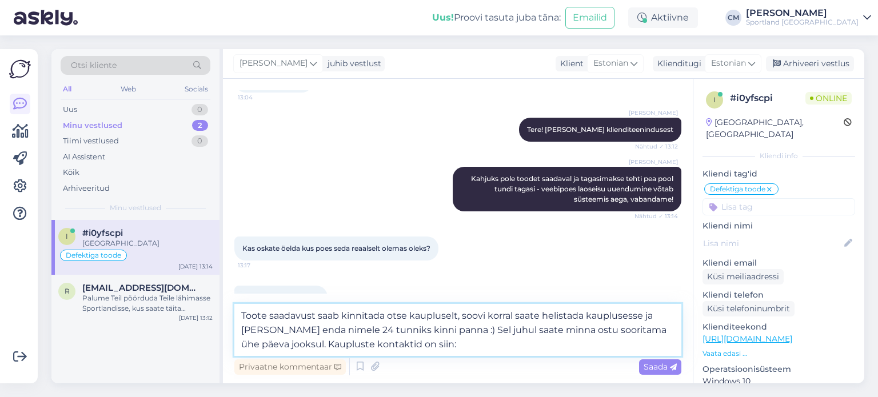
paste textarea "[URL][DOMAIN_NAME]"
click at [238, 315] on textarea "Toote saadavust saab kinnitada otse kaupluselt, soovi korral saate helistada ka…" at bounding box center [457, 330] width 447 height 52
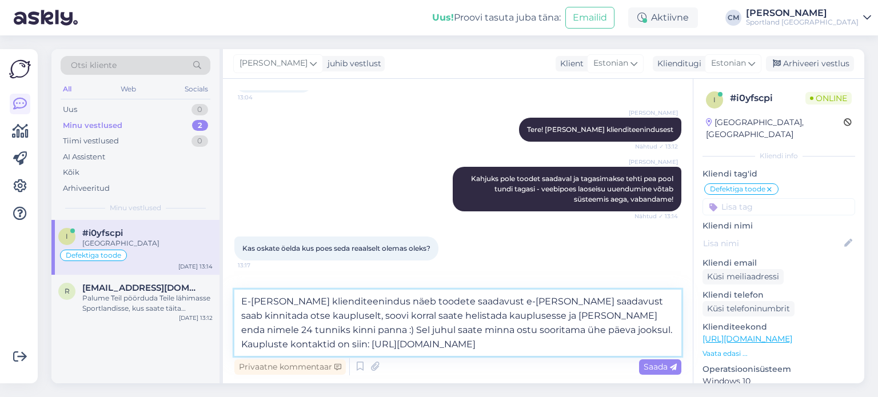
click at [535, 329] on textarea "E-[PERSON_NAME] klienditeenindus näeb toodete saadavust e-[PERSON_NAME] saadavu…" at bounding box center [457, 323] width 447 height 66
click at [378, 301] on textarea "E-[PERSON_NAME] klienditeenindus näeb toodete saadavust e-[PERSON_NAME] saadavu…" at bounding box center [457, 323] width 447 height 66
click at [341, 332] on textarea "E-[PERSON_NAME] klienditeenindus näeb samuti toodete saadavust e-[PERSON_NAME] …" at bounding box center [457, 323] width 447 height 66
click at [279, 345] on textarea "E-[PERSON_NAME] klienditeenindus näeb samuti toodete saadavust e-[PERSON_NAME] …" at bounding box center [457, 323] width 447 height 66
click at [599, 340] on textarea "E-[PERSON_NAME] klienditeenindus näeb samuti toodete saadavust e-[PERSON_NAME] …" at bounding box center [457, 323] width 447 height 66
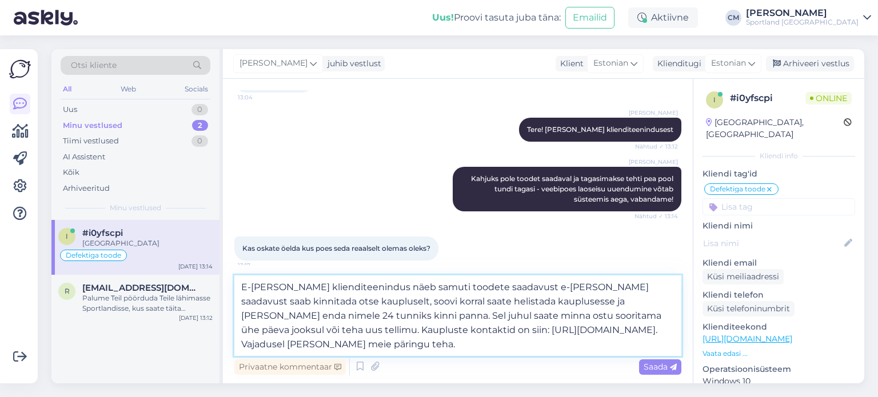
click at [538, 289] on textarea "E-[PERSON_NAME] klienditeenindus näeb samuti toodete saadavust e-[PERSON_NAME] …" at bounding box center [457, 315] width 447 height 81
click at [299, 298] on textarea "E-[PERSON_NAME] klienditeenindus näeb samuti toodete saadavust e-poest - kõige …" at bounding box center [457, 315] width 447 height 81
click at [328, 315] on textarea "E-[PERSON_NAME] klienditeenindus näeb samuti toodete saadavust e-poest - kõige …" at bounding box center [457, 315] width 447 height 81
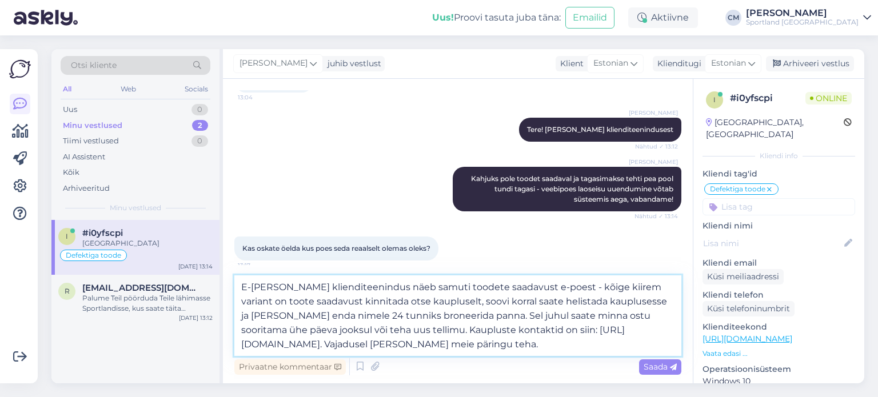
click at [391, 315] on textarea "E-[PERSON_NAME] klienditeenindus näeb samuti toodete saadavust e-poest - kõige …" at bounding box center [457, 315] width 447 height 81
click at [292, 330] on textarea "E-[PERSON_NAME] klienditeenindus näeb samuti toodete saadavust e-poest - kõige …" at bounding box center [457, 315] width 447 height 81
type textarea "E-[PERSON_NAME] klienditeenindus näeb samuti toodete saadavust e-poest - kõige …"
click at [341, 343] on textarea "E-[PERSON_NAME] klienditeenindus näeb samuti toodete saadavust e-poest - kõige …" at bounding box center [457, 315] width 447 height 81
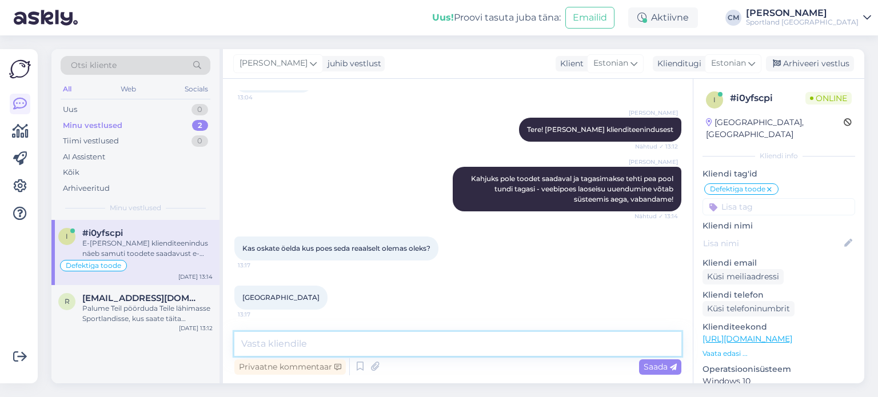
scroll to position [1041, 0]
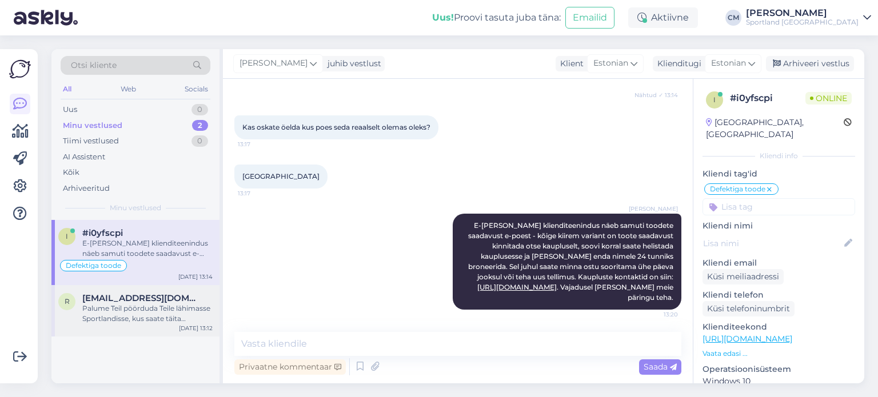
click at [179, 310] on div "Palume Teil pöörduda Teile lähimasse Sportlandisse, kus saate täita defektiga t…" at bounding box center [147, 313] width 130 height 21
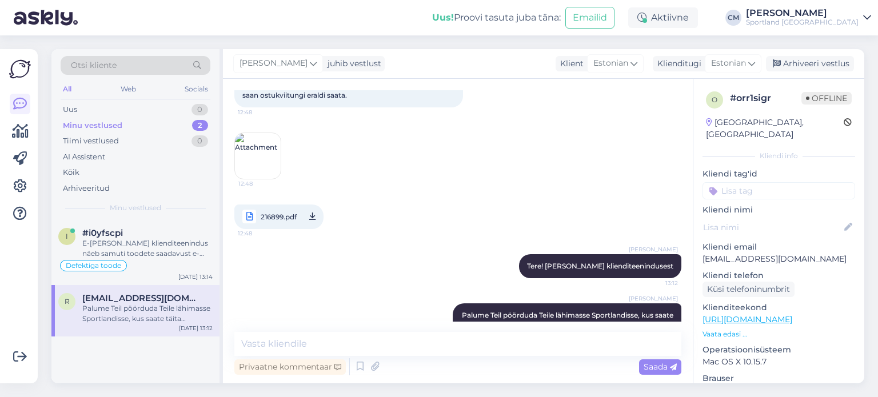
scroll to position [95, 0]
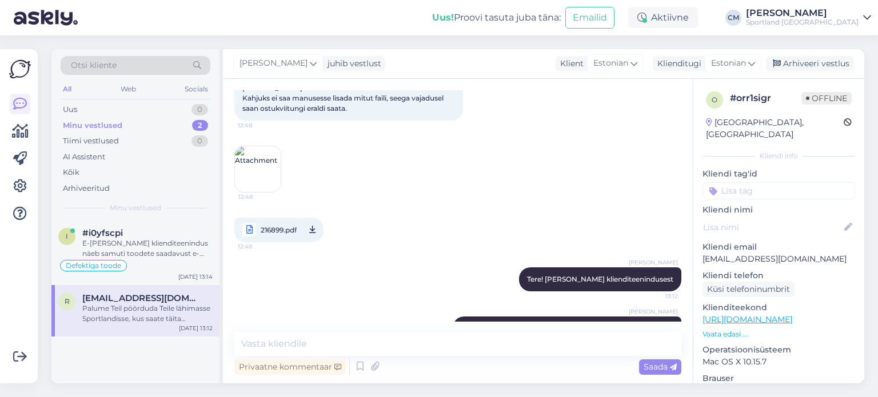
click at [784, 182] on input at bounding box center [778, 190] width 153 height 17
type input "defe"
click at [779, 215] on div "Defektiga toode" at bounding box center [778, 220] width 67 height 11
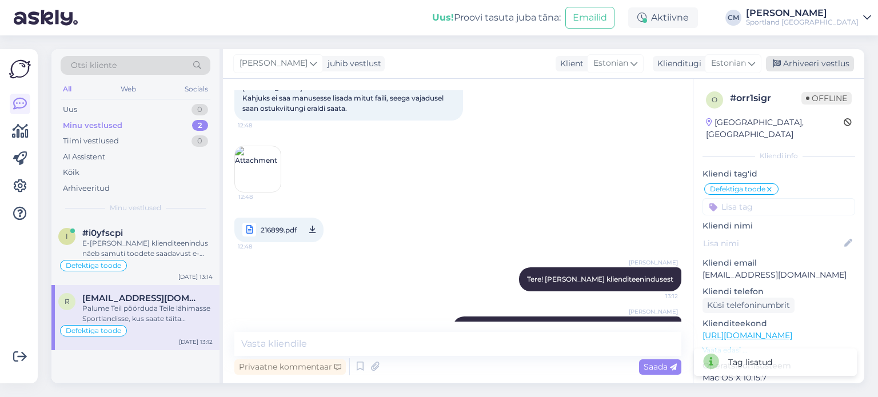
click at [807, 66] on div "Arhiveeri vestlus" at bounding box center [810, 63] width 88 height 15
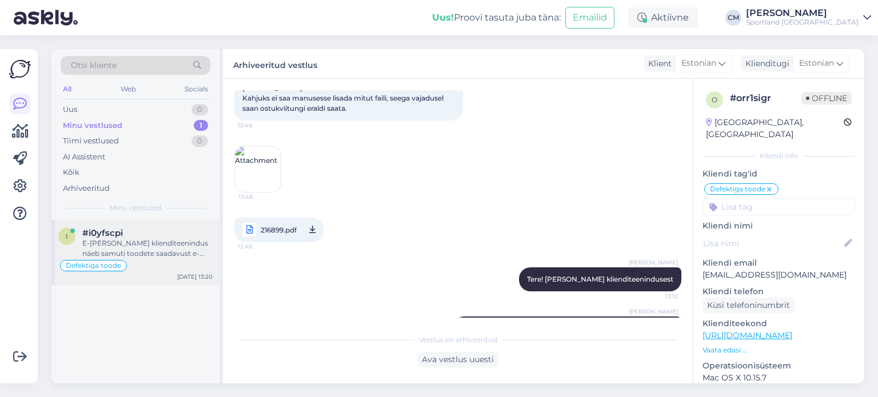
click at [203, 259] on div "Defektiga toode" at bounding box center [135, 266] width 154 height 14
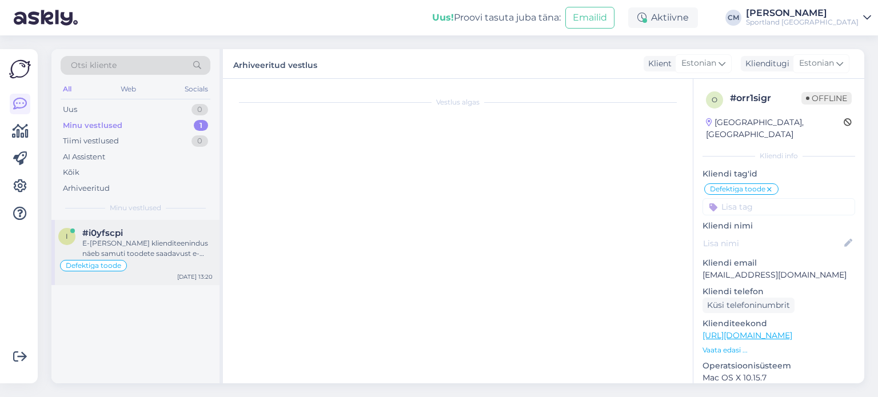
scroll to position [1041, 0]
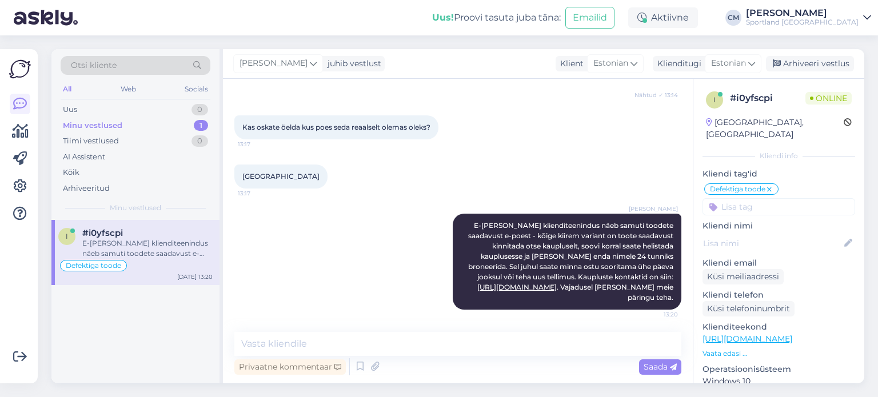
click at [777, 198] on input at bounding box center [778, 206] width 153 height 17
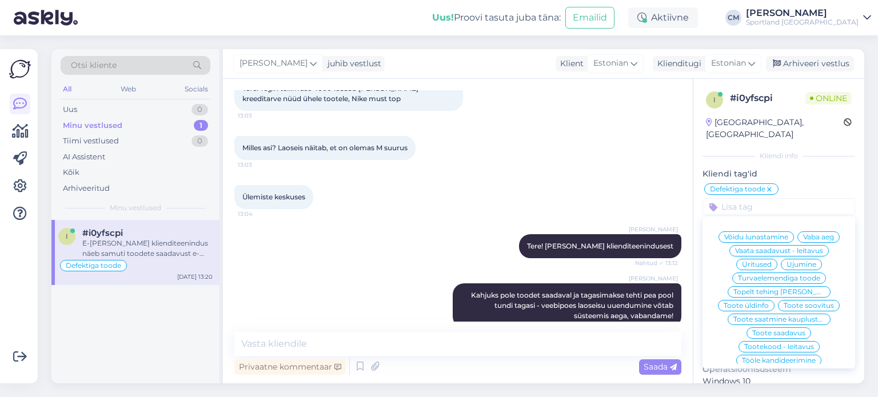
scroll to position [766, 0]
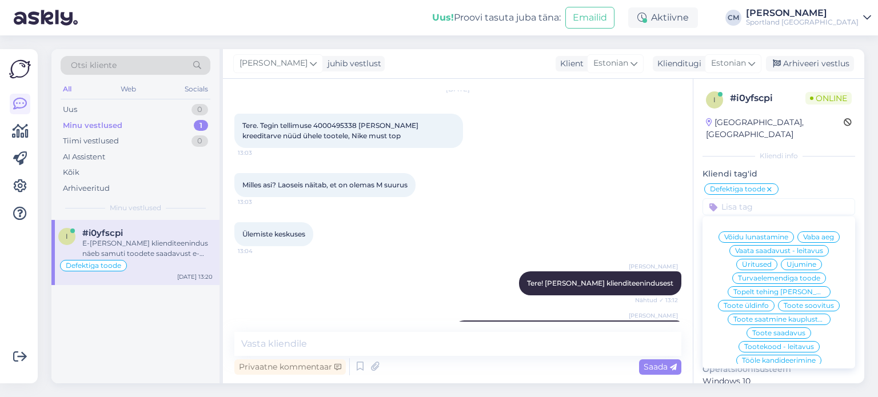
click at [771, 185] on icon at bounding box center [769, 189] width 7 height 9
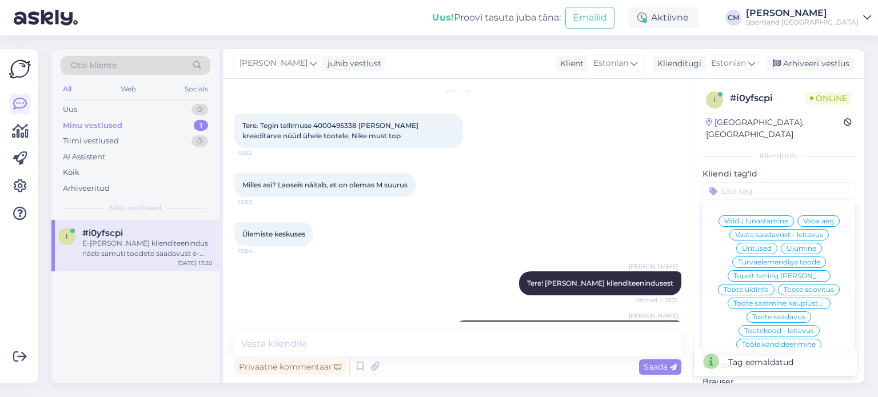
click at [771, 182] on input at bounding box center [778, 190] width 153 height 17
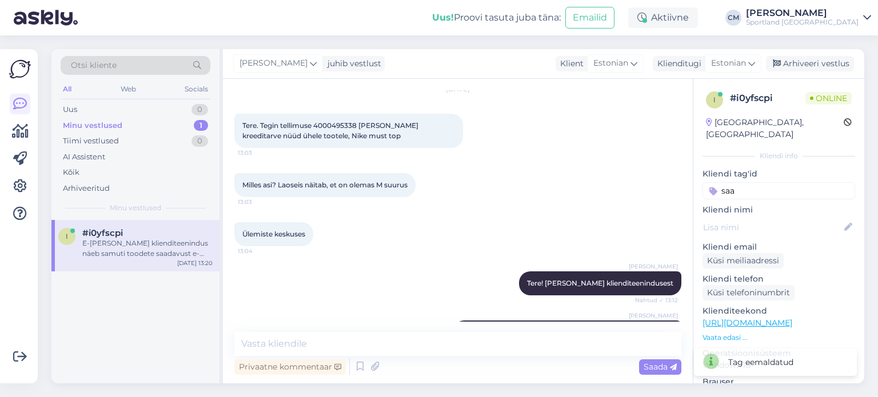
click at [771, 182] on input "saa" at bounding box center [778, 190] width 153 height 17
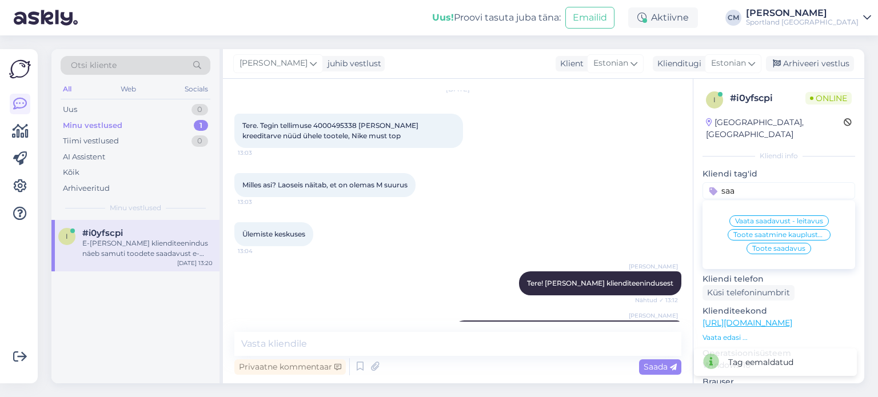
type input "saa"
click at [766, 242] on div "Vaata saadavust - leitavus Toote saatmine kaupluste vahel Toote saadavus" at bounding box center [778, 234] width 153 height 59
click at [756, 245] on span "Toote saadavus" at bounding box center [778, 248] width 53 height 7
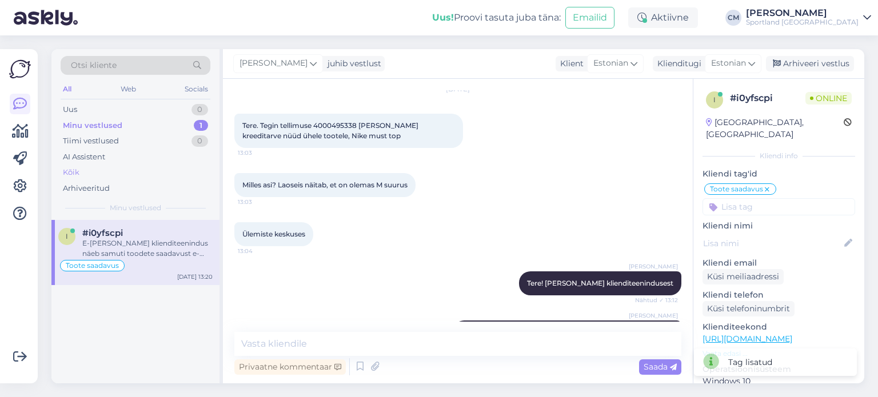
click at [116, 171] on div "Kõik" at bounding box center [136, 173] width 150 height 16
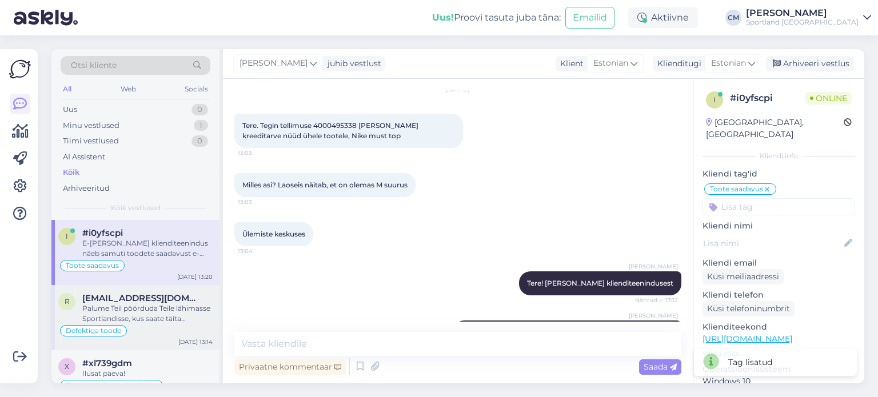
click at [147, 289] on div "r [EMAIL_ADDRESS][DOMAIN_NAME] Palume Teil pöörduda Teile lähimasse Sportlandis…" at bounding box center [135, 317] width 168 height 65
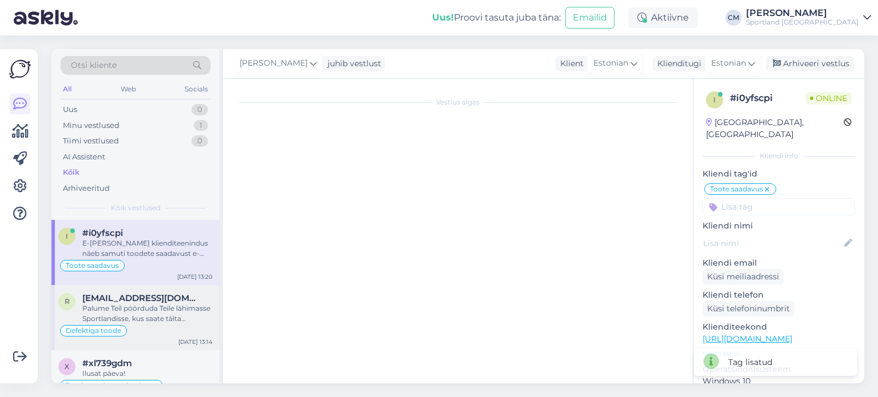
scroll to position [182, 0]
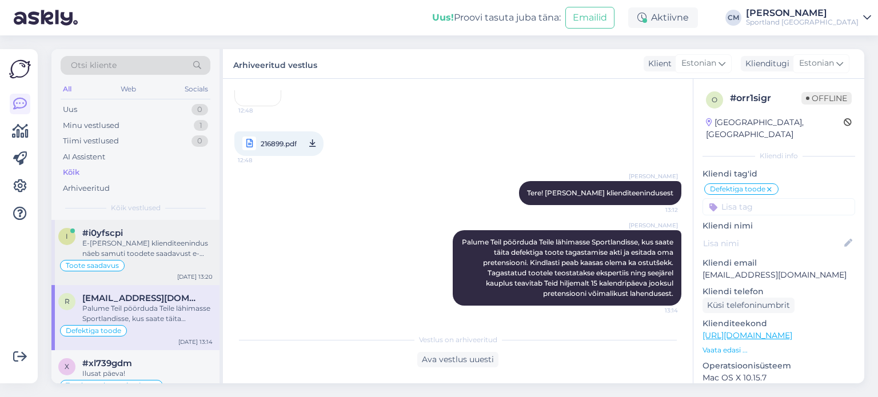
click at [151, 238] on div "E-[PERSON_NAME] klienditeenindus näeb samuti toodete saadavust e-poest - kõige …" at bounding box center [147, 248] width 130 height 21
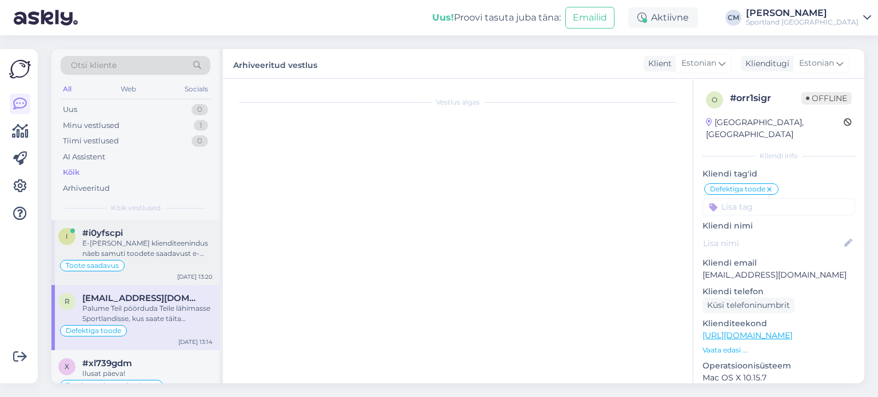
scroll to position [1041, 0]
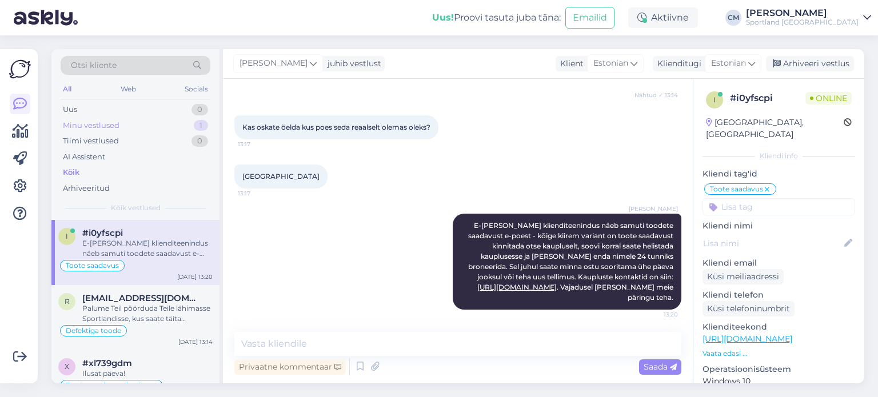
click at [165, 127] on div "Minu vestlused 1" at bounding box center [136, 126] width 150 height 16
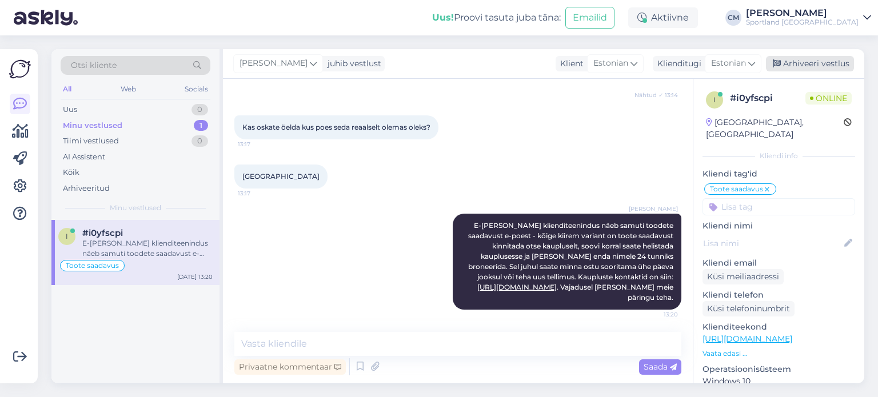
click at [801, 60] on div "Arhiveeri vestlus" at bounding box center [810, 63] width 88 height 15
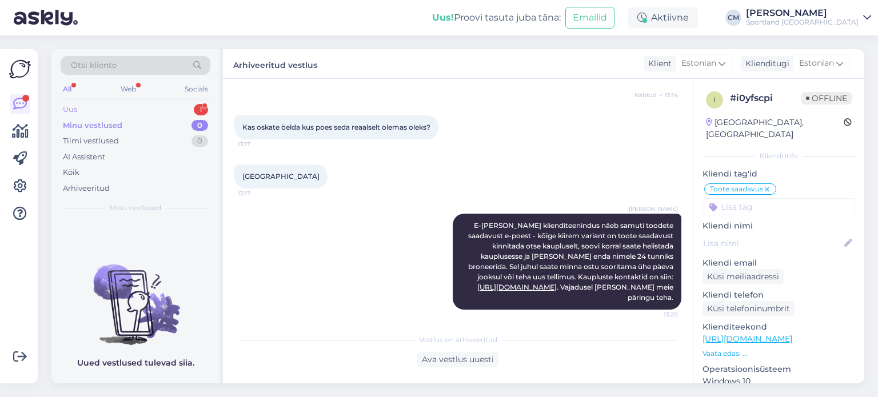
click at [94, 105] on div "Uus 1" at bounding box center [136, 110] width 150 height 16
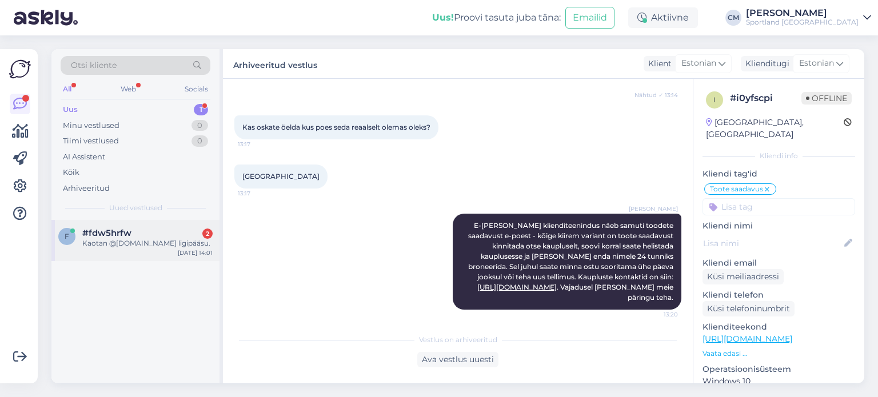
click at [134, 238] on div "Kaotan @[DOMAIN_NAME] ligipääsu." at bounding box center [147, 243] width 130 height 10
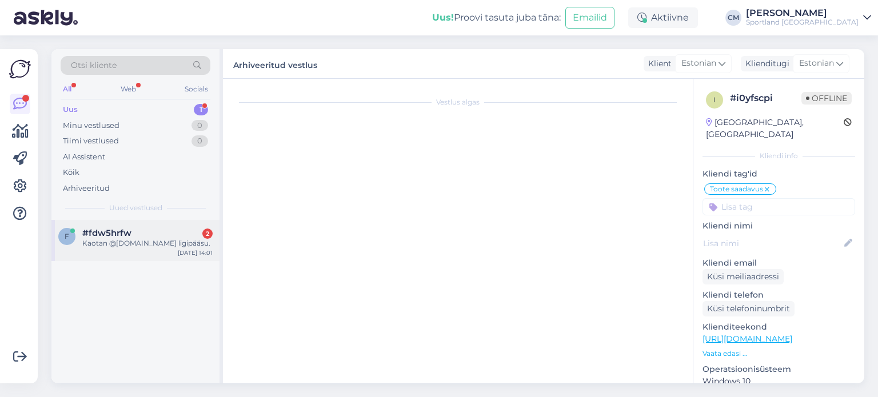
scroll to position [0, 0]
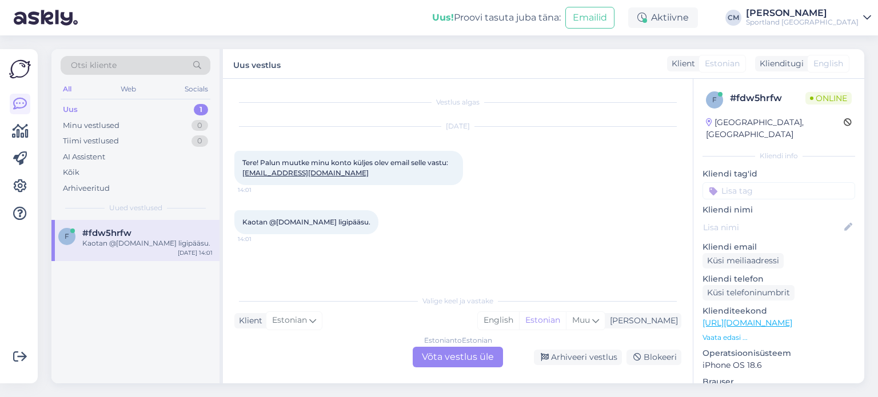
click at [468, 354] on div "Estonian to Estonian Võta vestlus üle" at bounding box center [458, 357] width 90 height 21
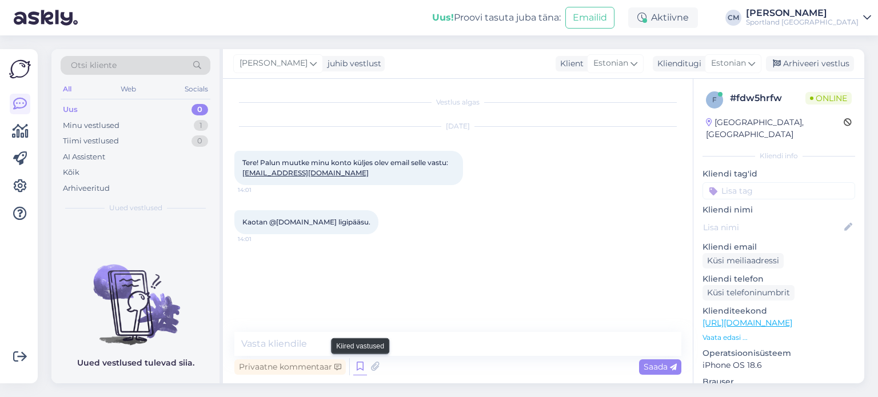
click at [359, 364] on icon at bounding box center [360, 366] width 14 height 17
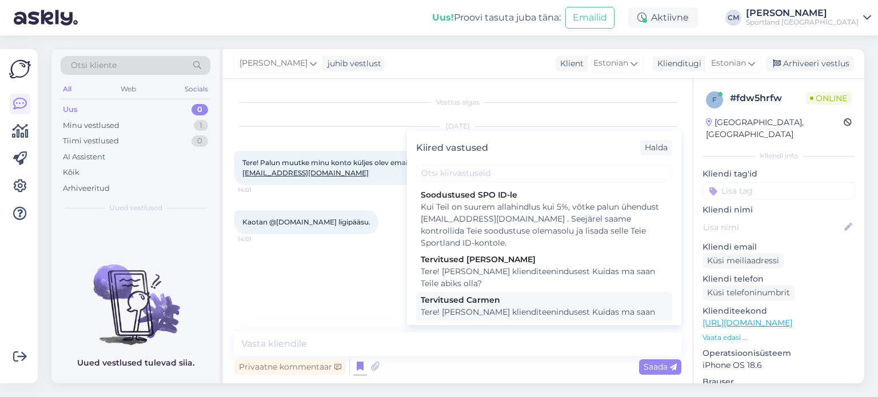
click at [539, 303] on div "Tervitused Carmen" at bounding box center [544, 300] width 247 height 12
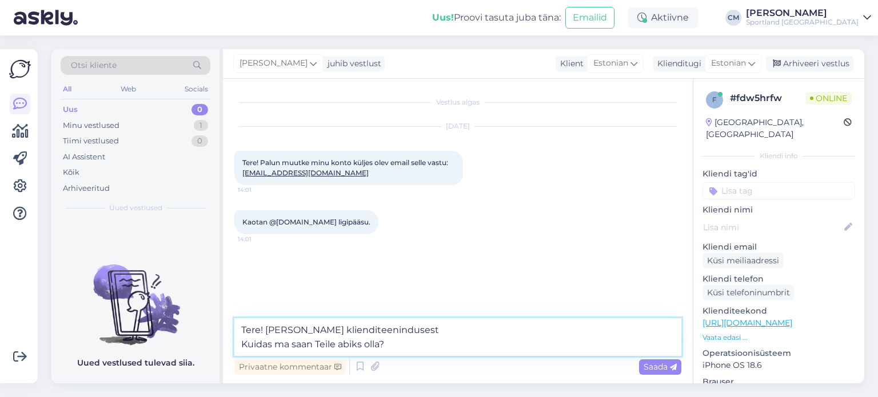
drag, startPoint x: 410, startPoint y: 347, endPoint x: 229, endPoint y: 349, distance: 181.2
click at [229, 349] on div "Vestlus algas [DATE] Tere! Palun muutke minu konto küljes olev email selle vast…" at bounding box center [458, 231] width 470 height 305
type textarea "Tere! [PERSON_NAME] klienditeenindusest"
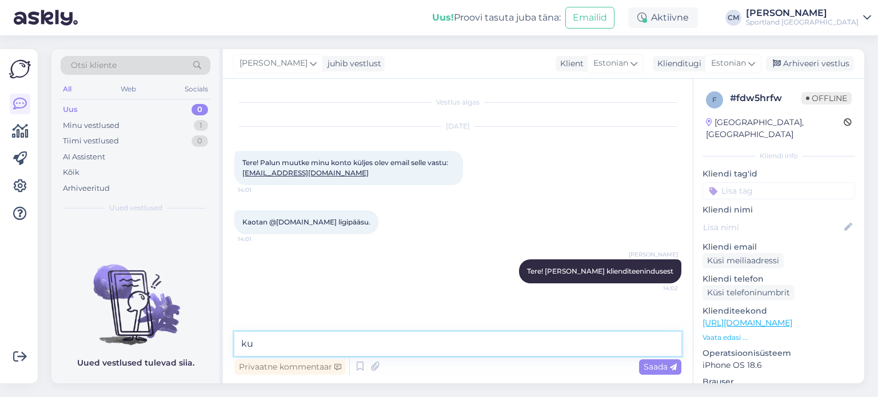
type textarea "k"
type textarea "[PERSON_NAME] on vana e-mail millega konto on loodud?"
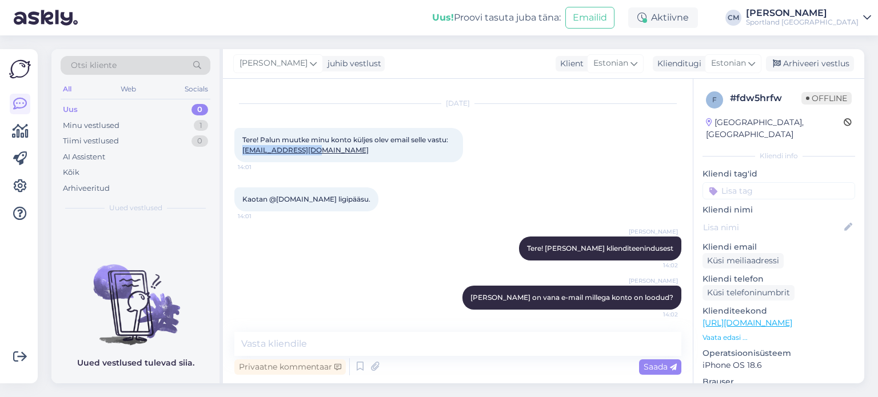
drag, startPoint x: 311, startPoint y: 148, endPoint x: 237, endPoint y: 152, distance: 74.4
click at [237, 152] on div "Tere! Palun muutke minu konto küljes olev email selle vastu: [EMAIL_ADDRESS][DO…" at bounding box center [348, 145] width 229 height 34
copy link "[EMAIL_ADDRESS][DOMAIN_NAME]"
click at [329, 164] on div "[DATE] Tere! Palun muutke minu konto küljes olev email selle vastu: [EMAIL_ADDR…" at bounding box center [457, 132] width 447 height 83
drag, startPoint x: 320, startPoint y: 150, endPoint x: 240, endPoint y: 158, distance: 80.3
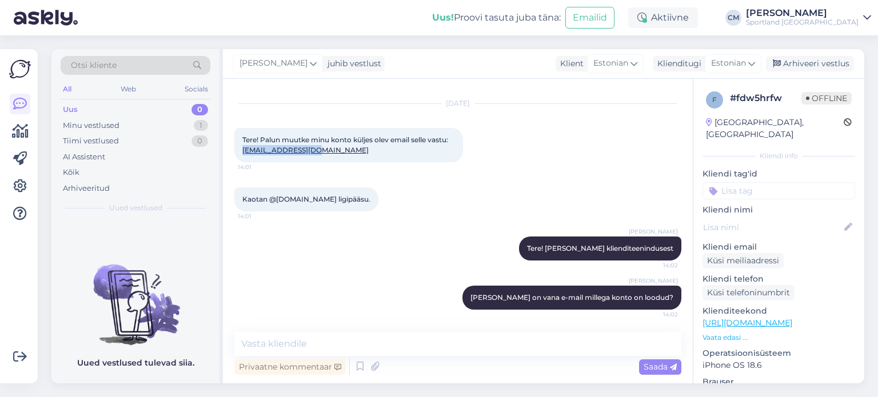
click at [240, 158] on div "Tere! Palun muutke minu konto küljes olev email selle vastu: [EMAIL_ADDRESS][DO…" at bounding box center [348, 145] width 229 height 34
copy link "[EMAIL_ADDRESS][DOMAIN_NAME]"
drag, startPoint x: 270, startPoint y: 197, endPoint x: 305, endPoint y: 200, distance: 34.4
click at [305, 200] on span "Kaotan @[DOMAIN_NAME] ligipääsu." at bounding box center [306, 199] width 128 height 9
copy span "@[DOMAIN_NAME]"
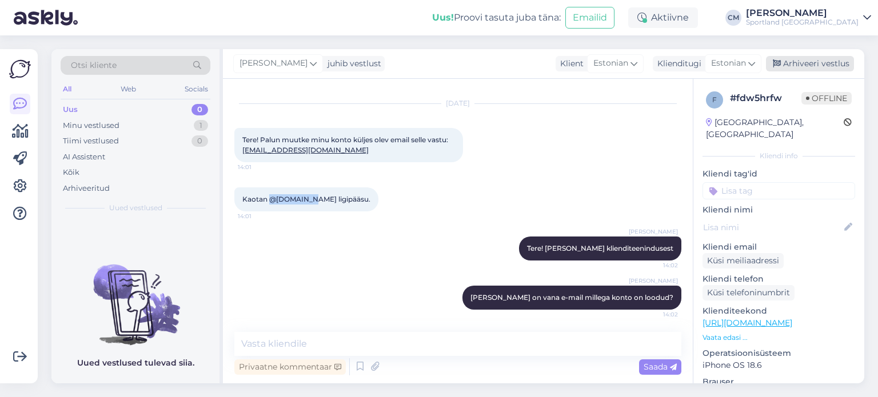
click at [800, 63] on div "Arhiveeri vestlus" at bounding box center [810, 63] width 88 height 15
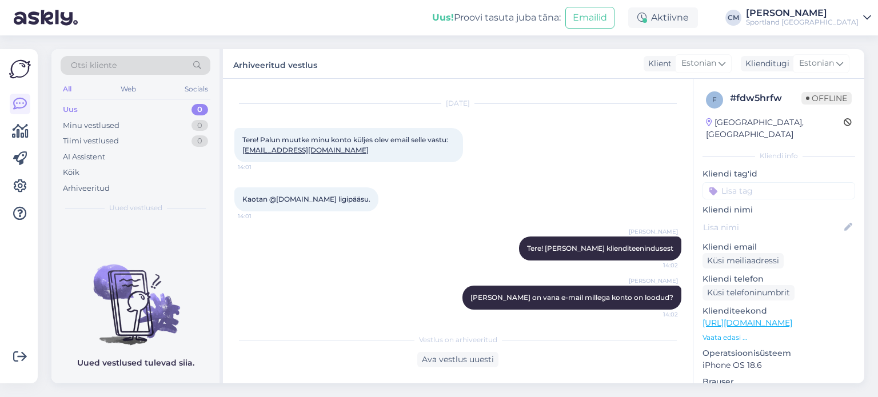
click at [770, 182] on input at bounding box center [778, 190] width 153 height 17
type input "kont"
click at [763, 218] on span "Sportland ID konto" at bounding box center [779, 221] width 66 height 7
